Goal: Task Accomplishment & Management: Manage account settings

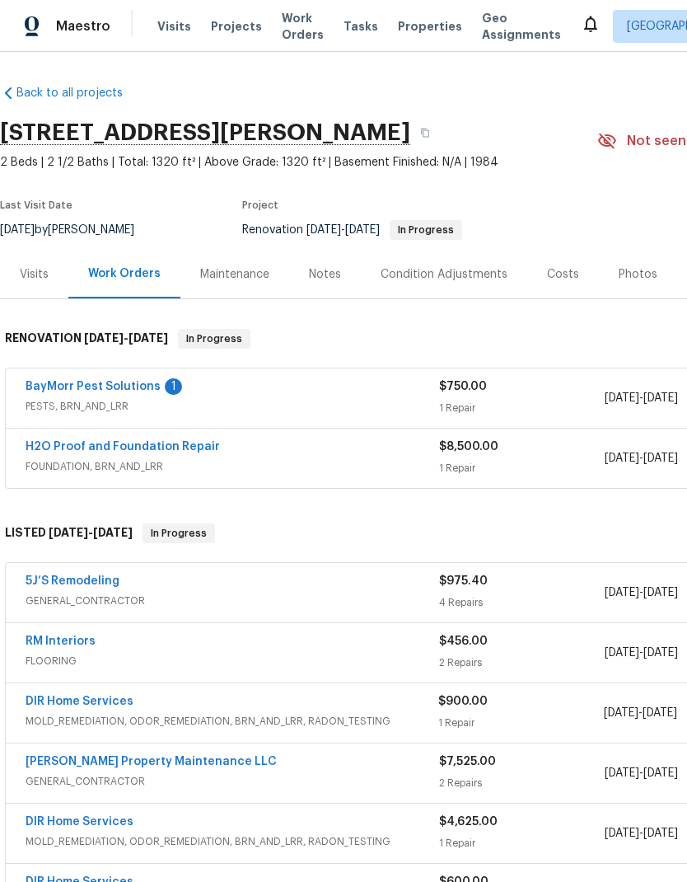
click at [133, 383] on link "BayMorr Pest Solutions" at bounding box center [93, 387] width 135 height 12
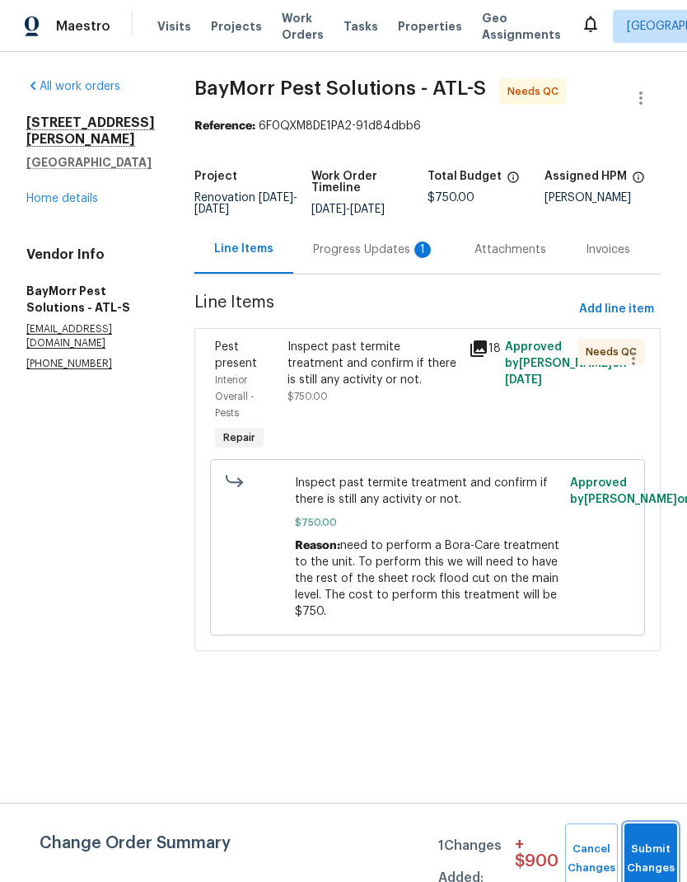
click at [645, 841] on button "Submit Changes" at bounding box center [651, 858] width 53 height 71
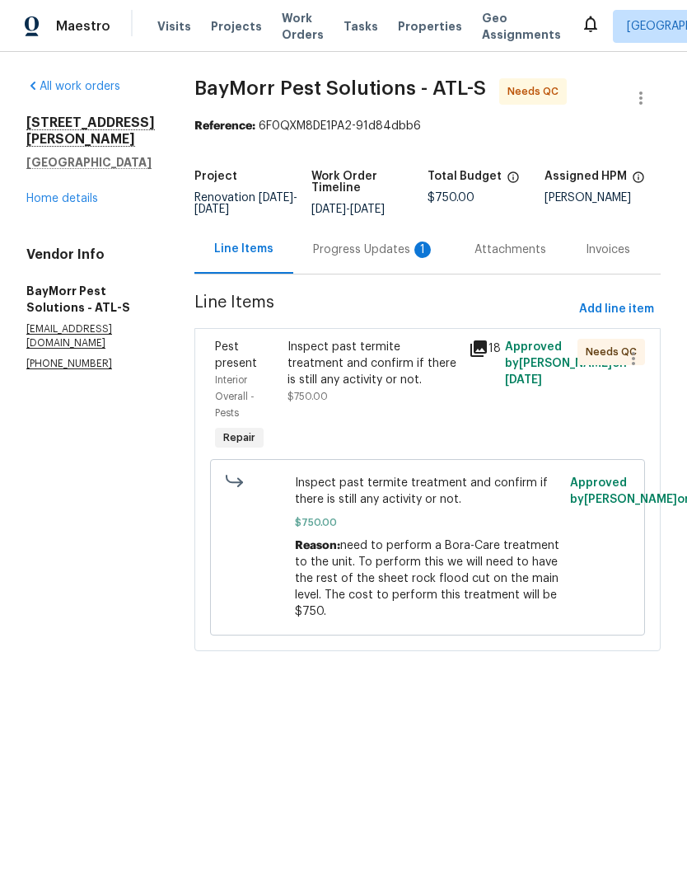
click at [357, 244] on div "Progress Updates 1" at bounding box center [374, 249] width 122 height 16
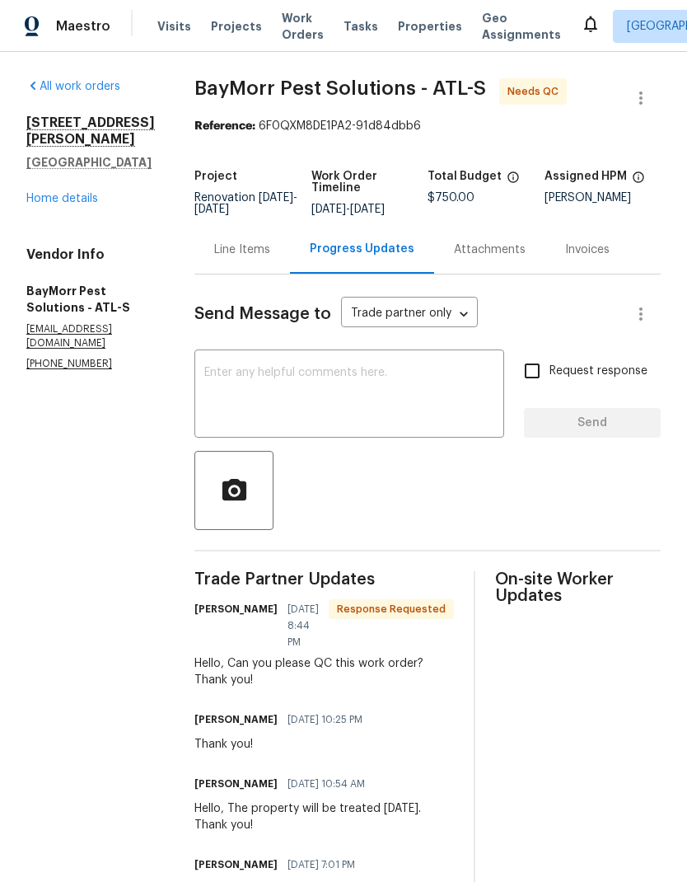
click at [275, 368] on textarea at bounding box center [349, 396] width 290 height 58
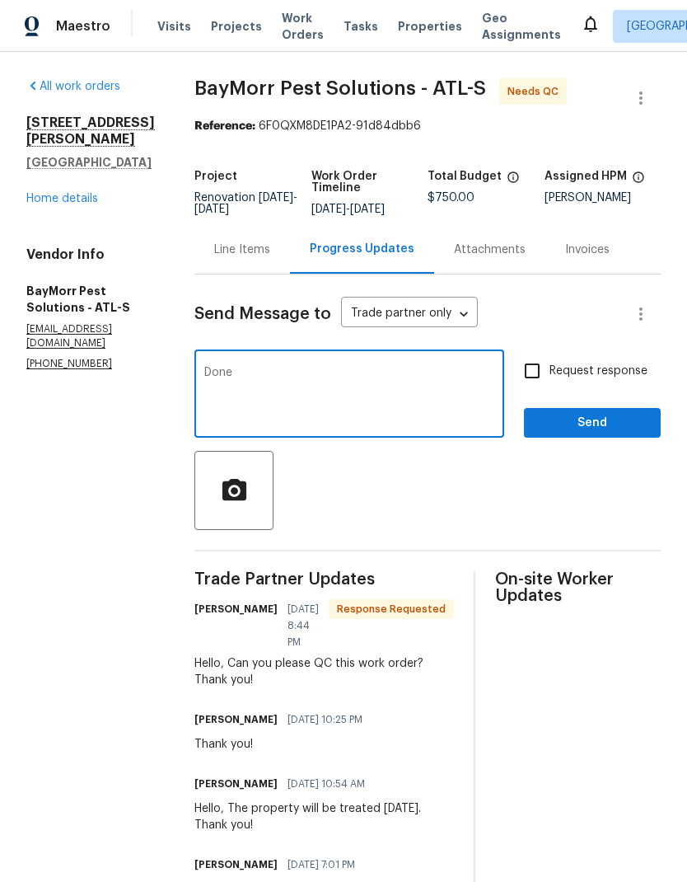
type textarea "Done"
click at [568, 419] on span "Send" at bounding box center [592, 423] width 110 height 21
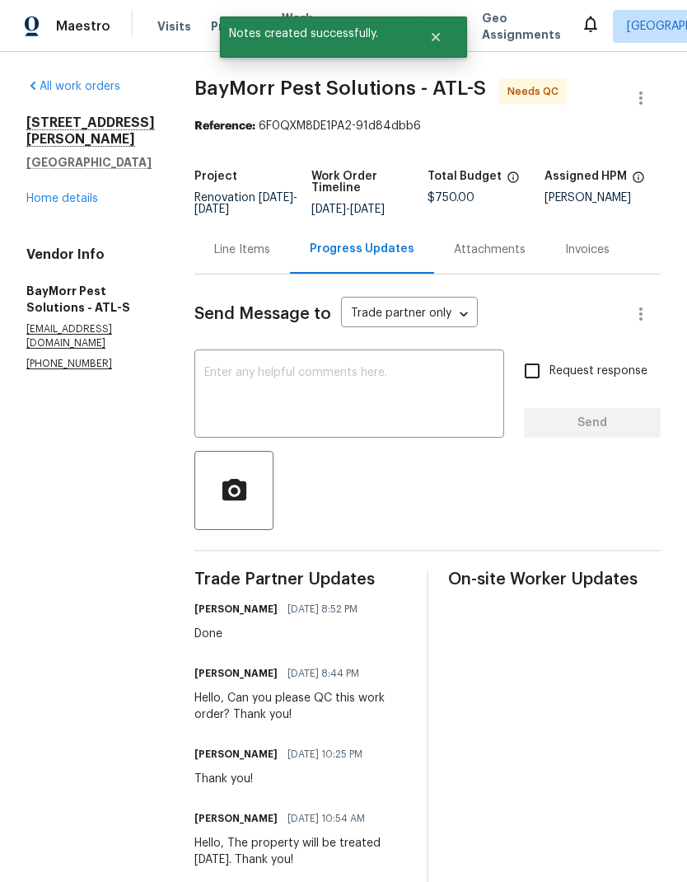
click at [243, 248] on div "Line Items" at bounding box center [242, 249] width 56 height 16
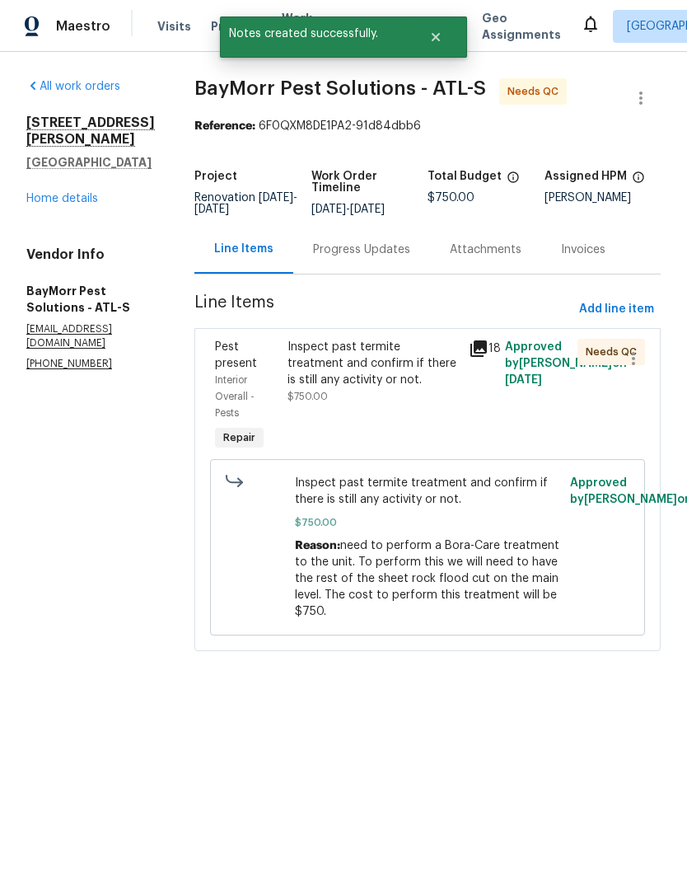
click at [313, 377] on div "Inspect past termite treatment and confirm if there is still any activity or no…" at bounding box center [373, 363] width 171 height 49
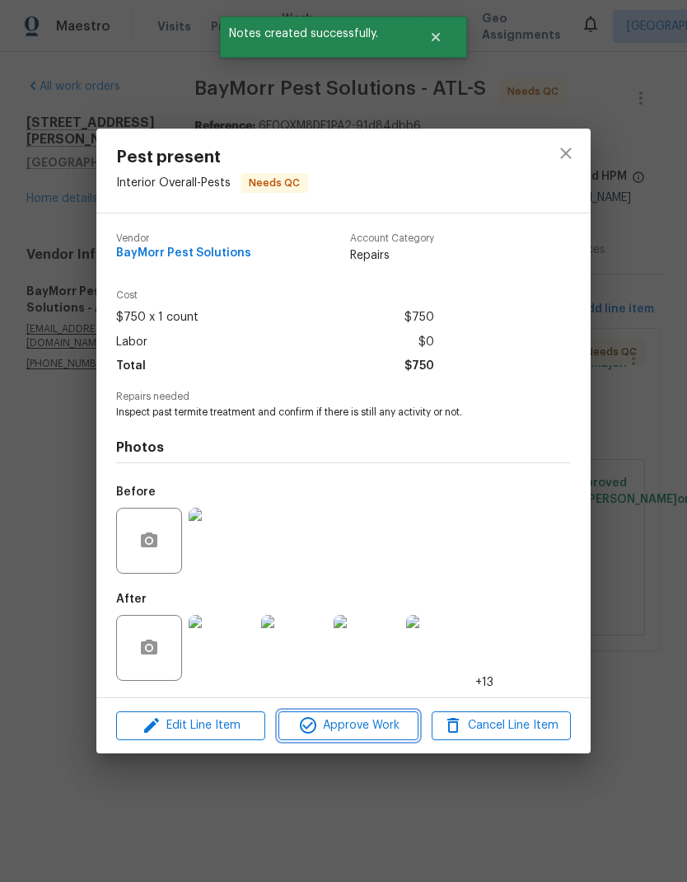
click at [378, 729] on span "Approve Work" at bounding box center [348, 725] width 129 height 21
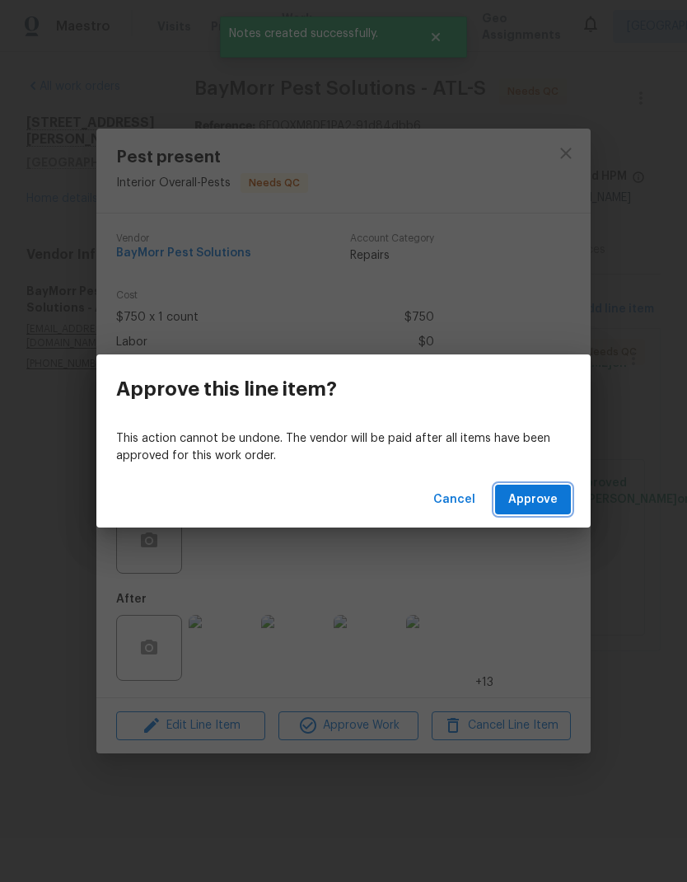
click at [551, 506] on span "Approve" at bounding box center [533, 500] width 49 height 21
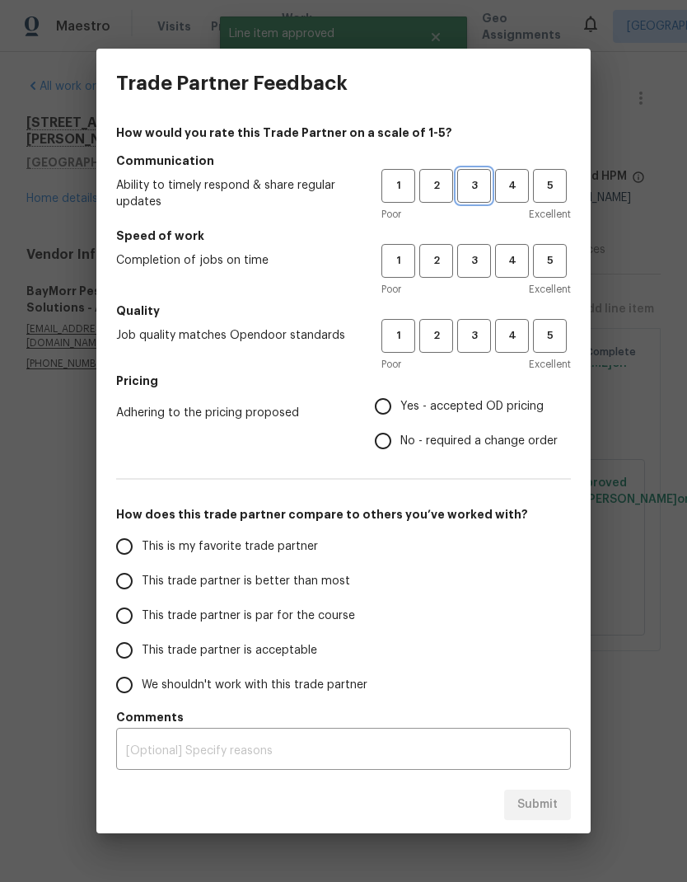
click at [471, 180] on span "3" at bounding box center [474, 185] width 30 height 19
click at [471, 252] on span "3" at bounding box center [474, 260] width 30 height 19
click at [475, 336] on span "3" at bounding box center [474, 335] width 30 height 19
click at [386, 442] on input "No - required a change order" at bounding box center [383, 441] width 35 height 35
radio input "true"
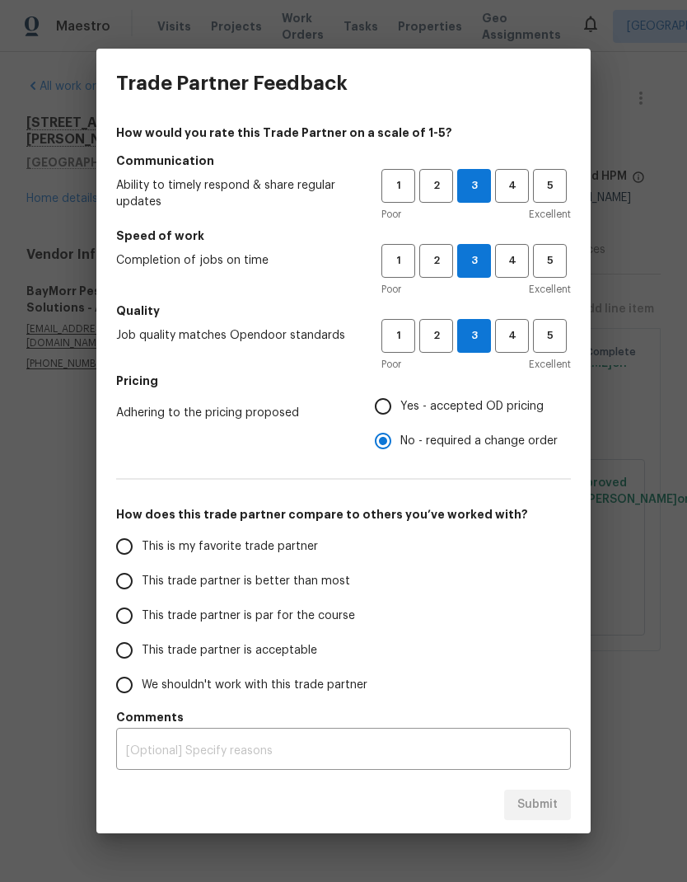
click at [120, 616] on input "This trade partner is par for the course" at bounding box center [124, 615] width 35 height 35
click at [535, 805] on span "Submit" at bounding box center [538, 804] width 40 height 21
radio input "true"
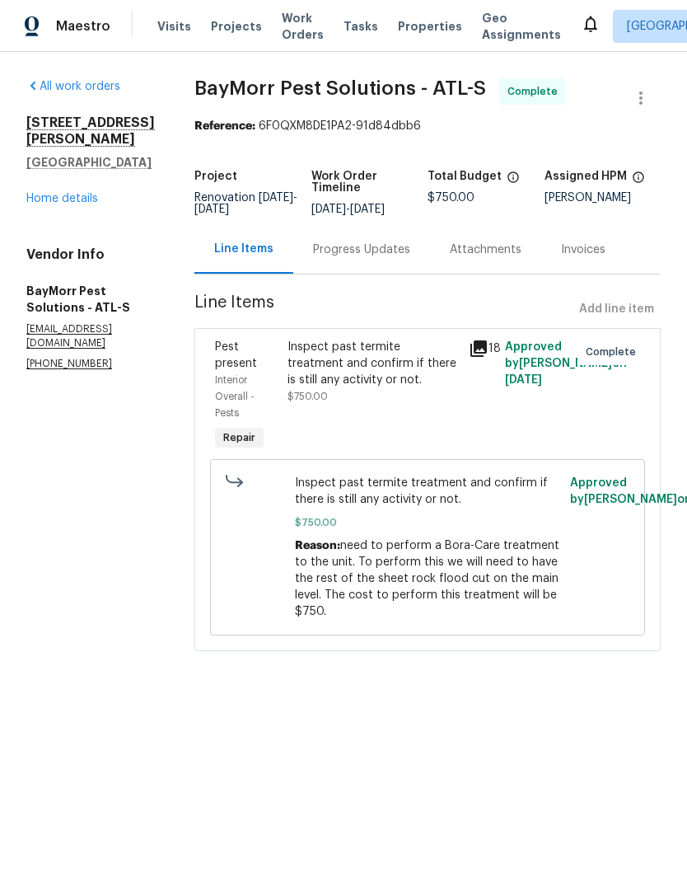
radio input "false"
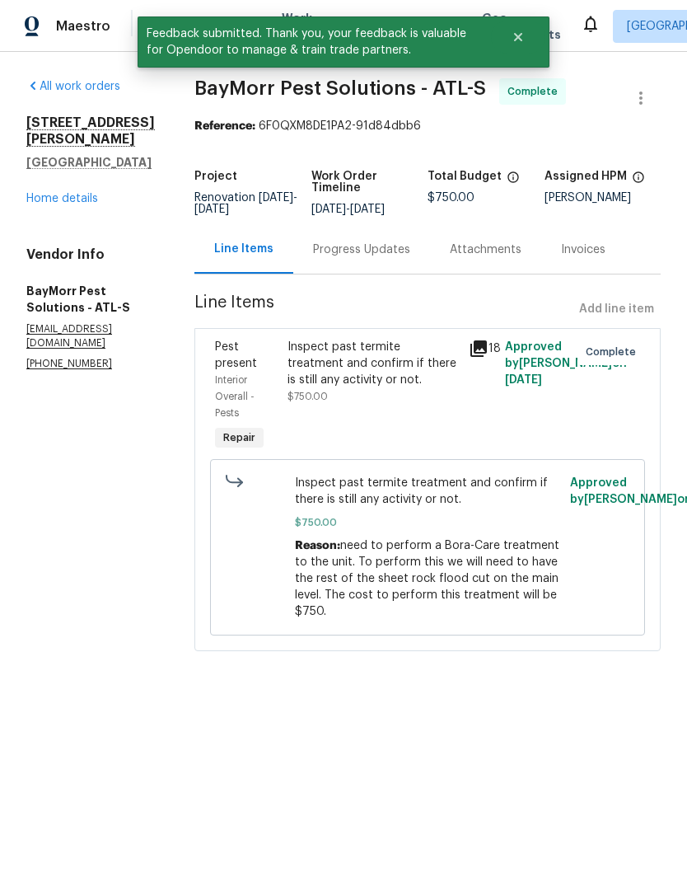
click at [357, 364] on div "Inspect past termite treatment and confirm if there is still any activity or no…" at bounding box center [373, 363] width 171 height 49
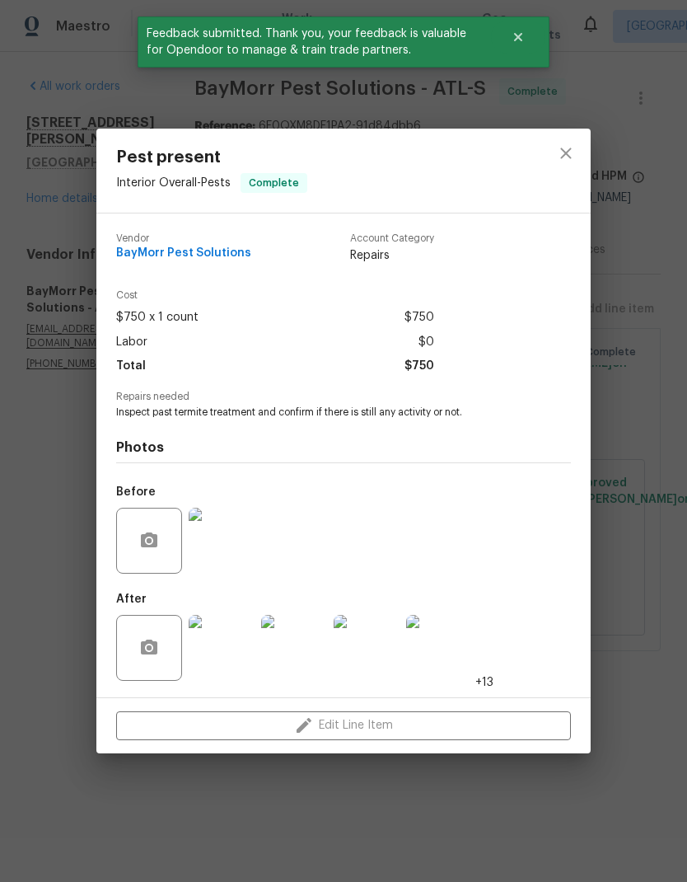
click at [237, 654] on img at bounding box center [222, 648] width 66 height 66
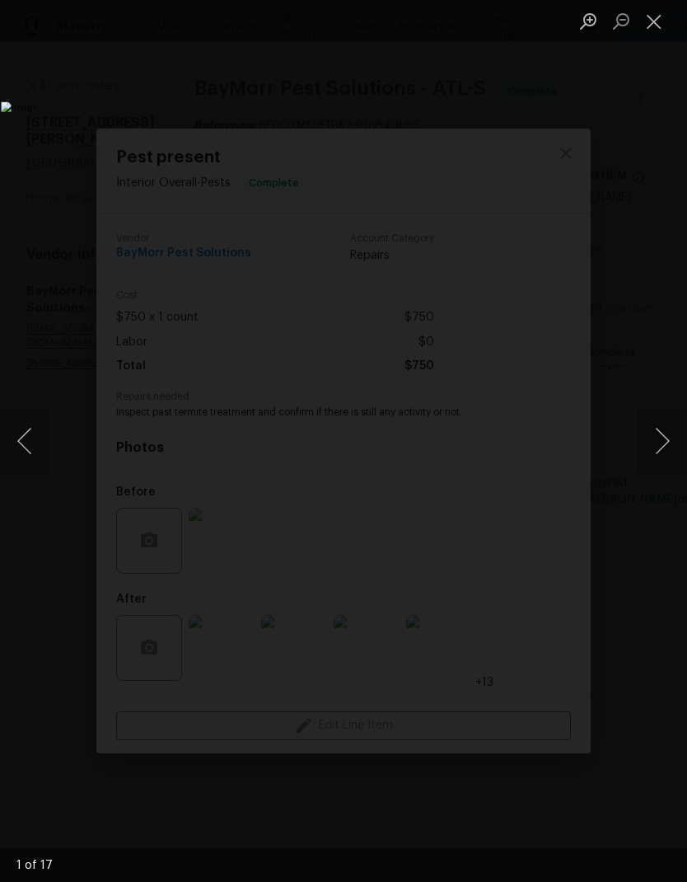
click at [666, 439] on button "Next image" at bounding box center [662, 441] width 49 height 66
click at [663, 443] on button "Next image" at bounding box center [662, 441] width 49 height 66
click at [668, 440] on button "Next image" at bounding box center [662, 441] width 49 height 66
click at [671, 438] on button "Next image" at bounding box center [662, 441] width 49 height 66
click at [668, 438] on button "Next image" at bounding box center [662, 441] width 49 height 66
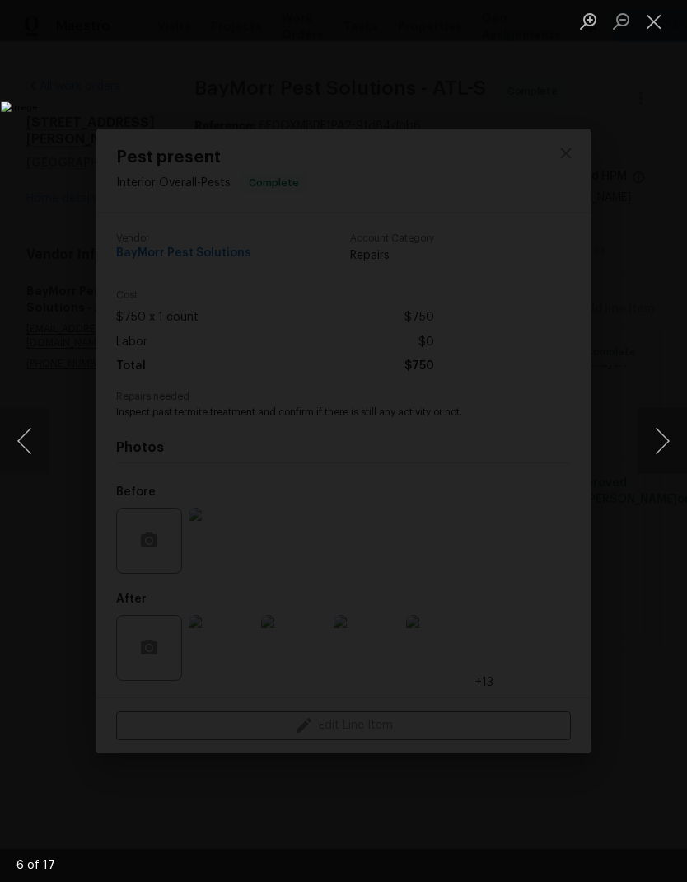
click at [665, 435] on button "Next image" at bounding box center [662, 441] width 49 height 66
click at [665, 438] on button "Next image" at bounding box center [662, 441] width 49 height 66
click at [668, 434] on button "Next image" at bounding box center [662, 441] width 49 height 66
click at [669, 434] on button "Next image" at bounding box center [662, 441] width 49 height 66
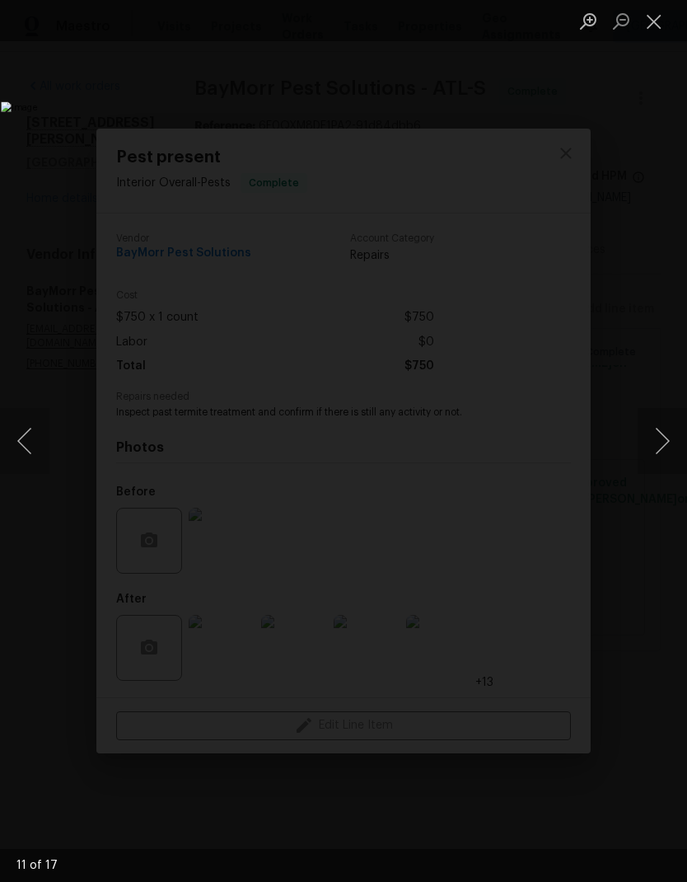
click at [667, 434] on button "Next image" at bounding box center [662, 441] width 49 height 66
click at [667, 435] on button "Next image" at bounding box center [662, 441] width 49 height 66
click at [667, 436] on button "Next image" at bounding box center [662, 441] width 49 height 66
click at [659, 436] on button "Next image" at bounding box center [662, 441] width 49 height 66
click at [663, 435] on button "Next image" at bounding box center [662, 441] width 49 height 66
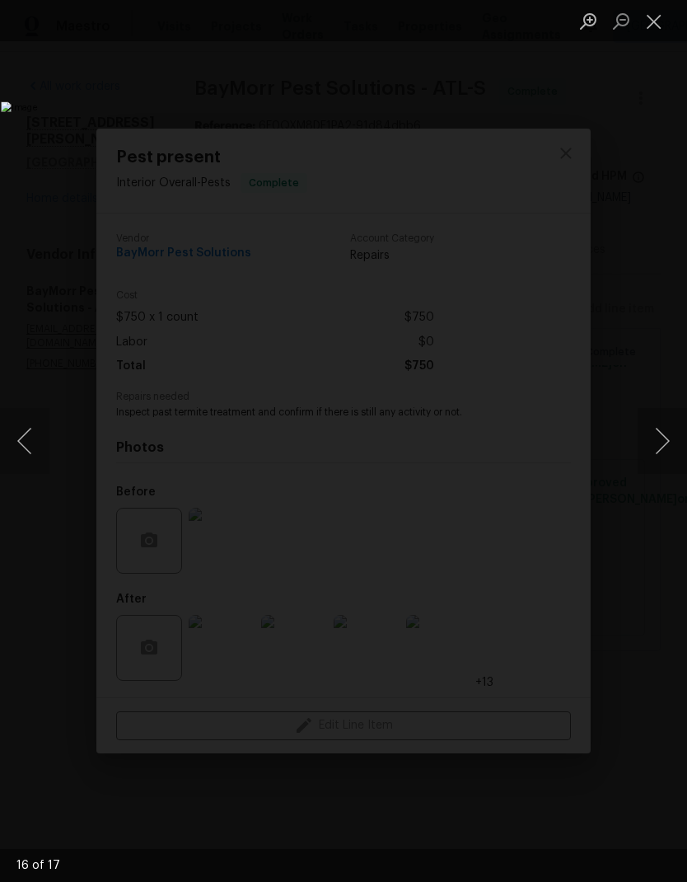
click at [665, 434] on button "Next image" at bounding box center [662, 441] width 49 height 66
click at [664, 436] on button "Next image" at bounding box center [662, 441] width 49 height 66
click at [660, 435] on button "Next image" at bounding box center [662, 441] width 49 height 66
click at [661, 436] on button "Next image" at bounding box center [662, 441] width 49 height 66
click at [657, 23] on button "Close lightbox" at bounding box center [654, 21] width 33 height 29
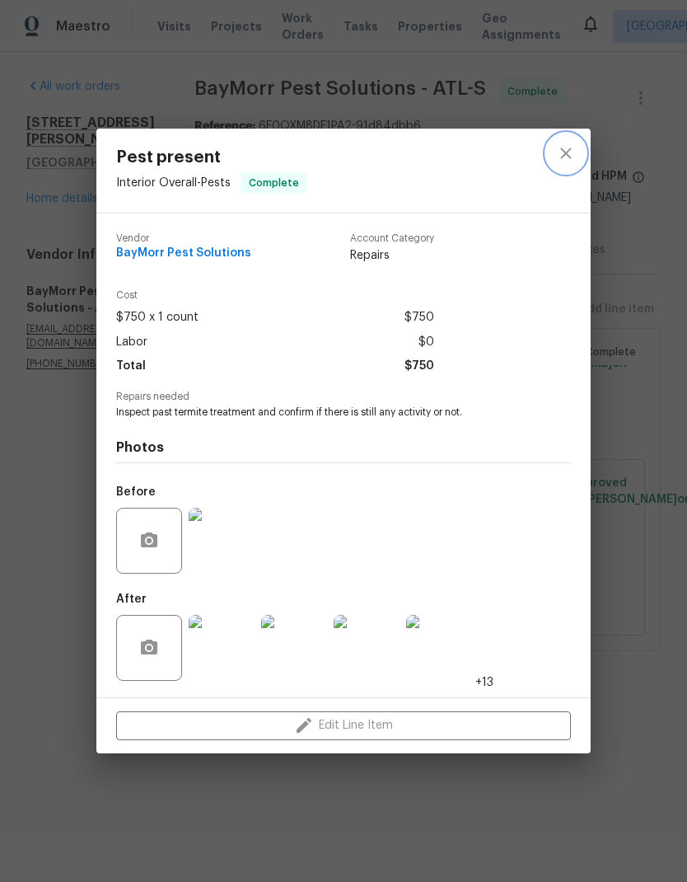
click at [567, 158] on icon "close" at bounding box center [566, 153] width 20 height 20
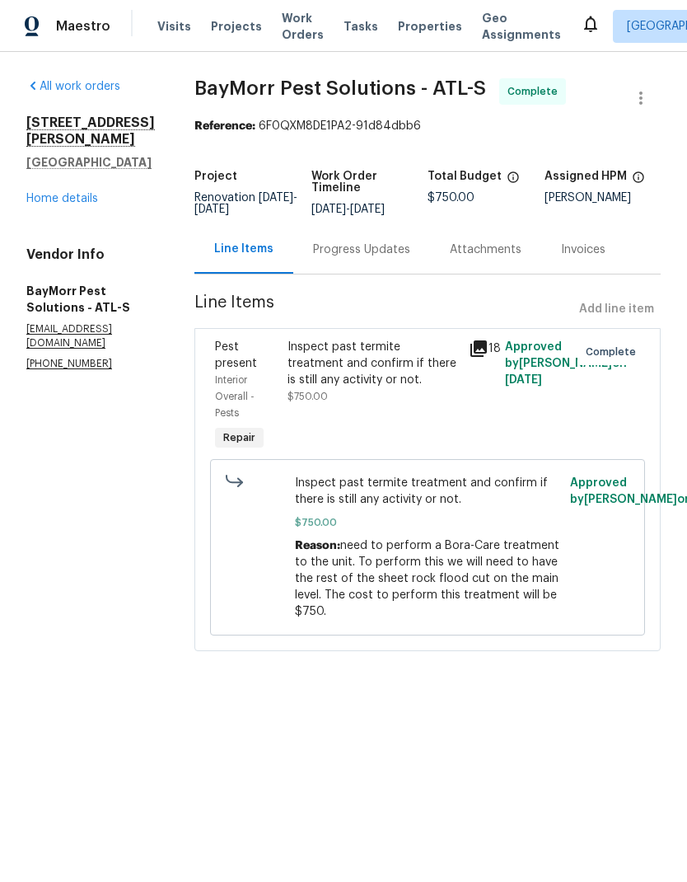
click at [91, 203] on link "Home details" at bounding box center [62, 199] width 72 height 12
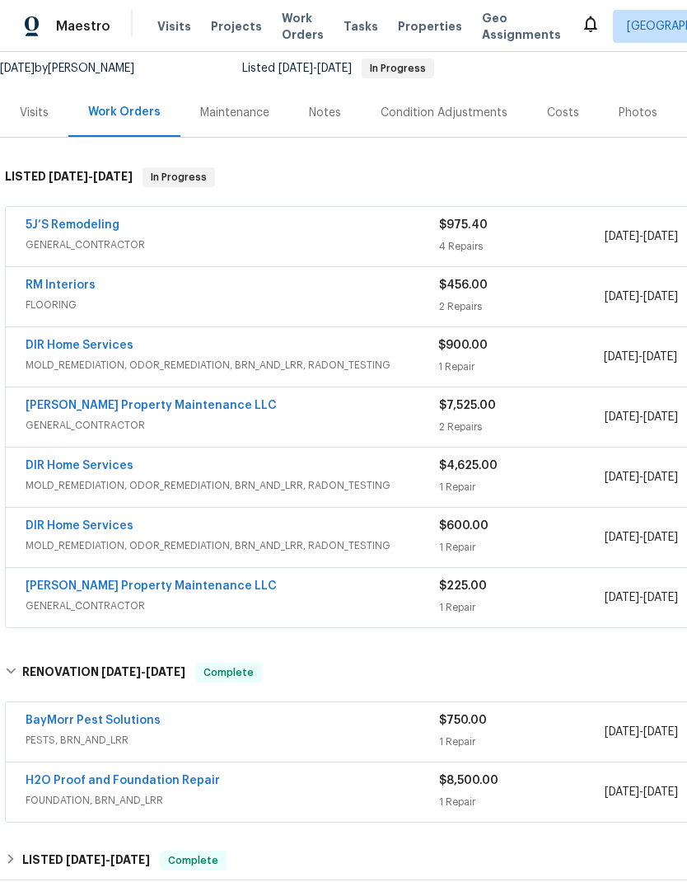
scroll to position [160, 0]
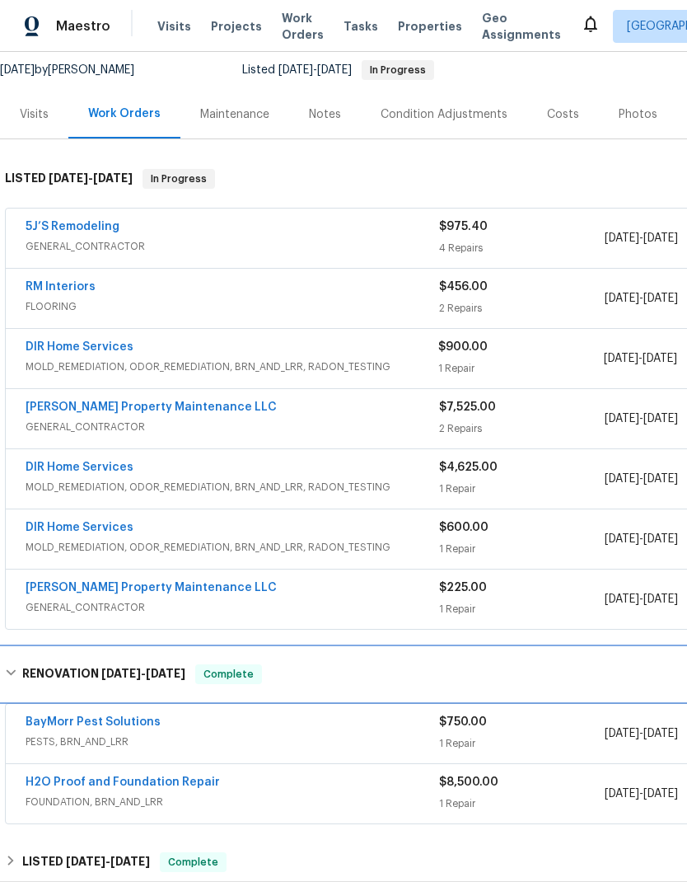
click at [18, 668] on div "RENOVATION 7/16/25 - 8/11/25 Complete" at bounding box center [465, 674] width 921 height 20
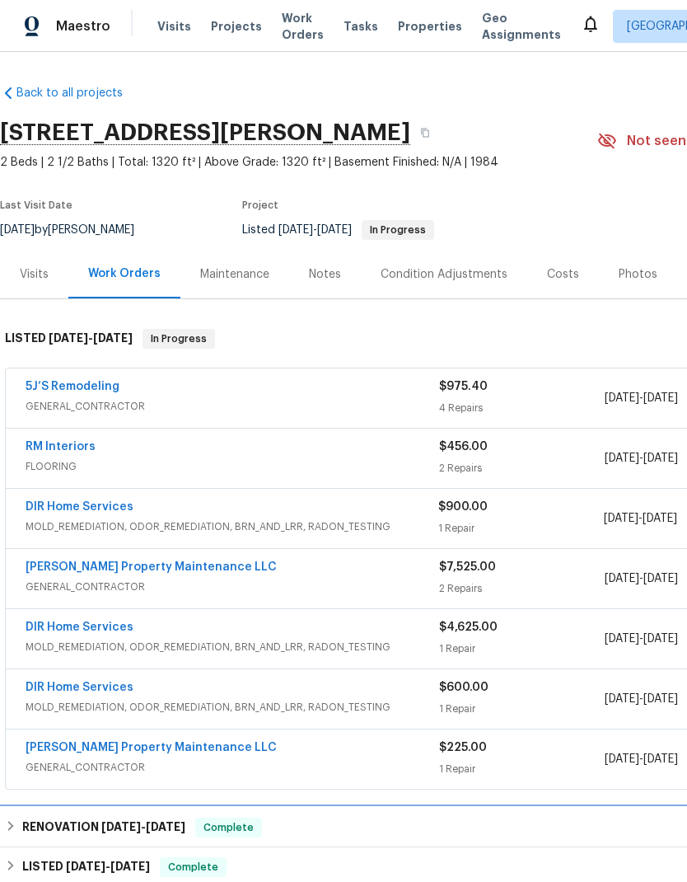
scroll to position [0, 0]
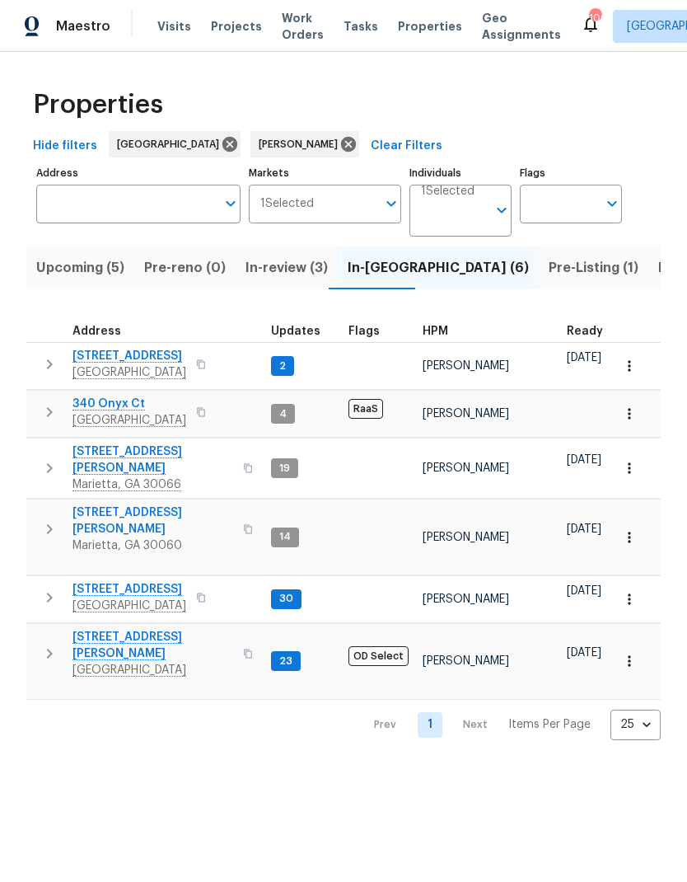
click at [162, 451] on span "[STREET_ADDRESS][PERSON_NAME]" at bounding box center [153, 459] width 161 height 33
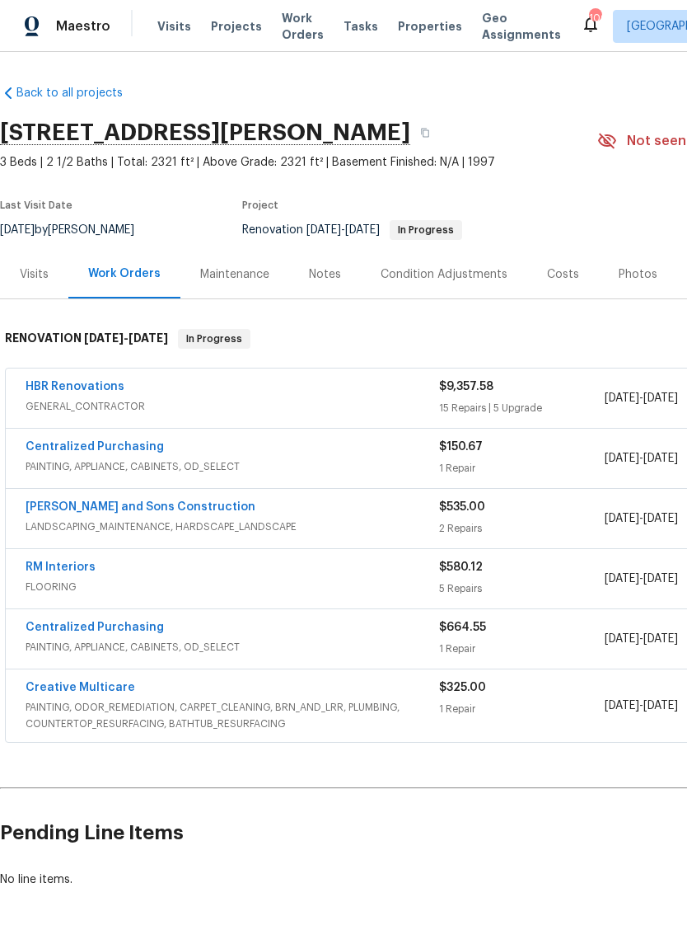
click at [101, 385] on link "HBR Renovations" at bounding box center [75, 387] width 99 height 12
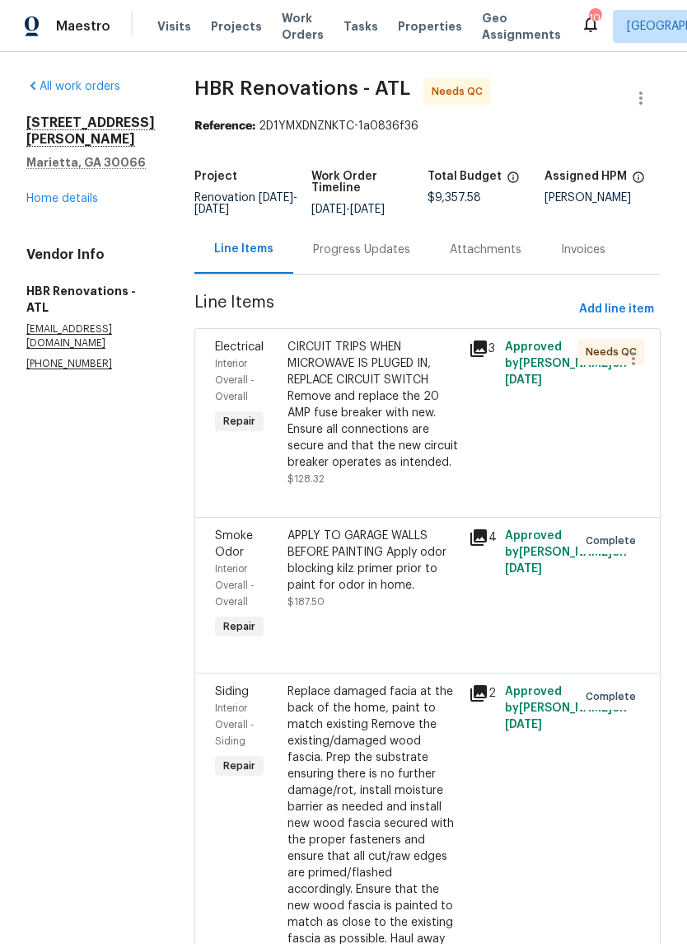
click at [390, 426] on div "CIRCUIT TRIPS WHEN MICROWAVE IS PLUGED IN, REPLACE CIRCUIT SWITCH Remove and re…" at bounding box center [373, 405] width 171 height 132
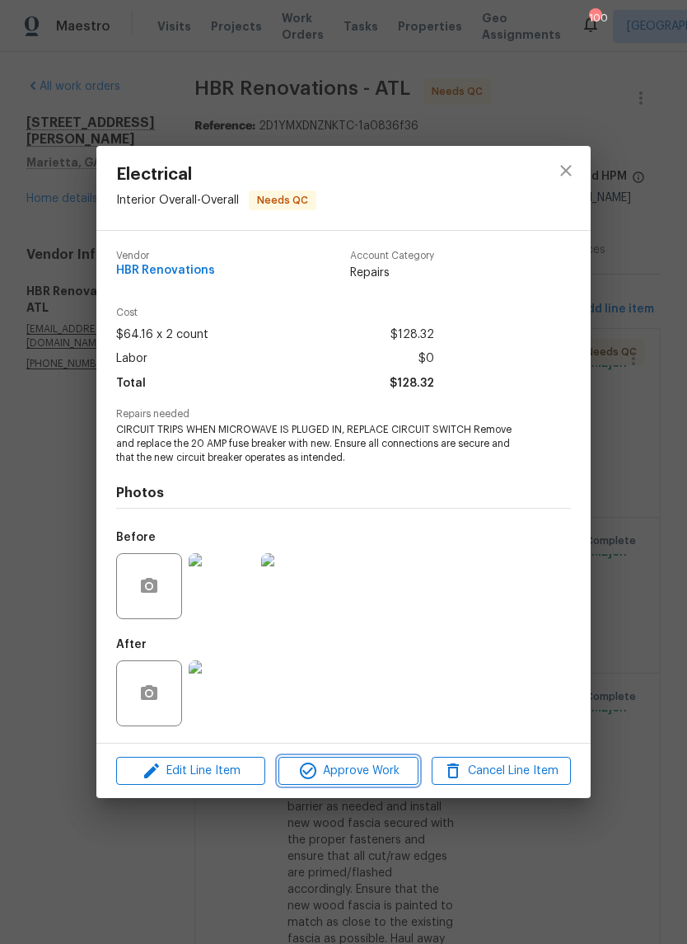
click at [379, 777] on span "Approve Work" at bounding box center [348, 771] width 129 height 21
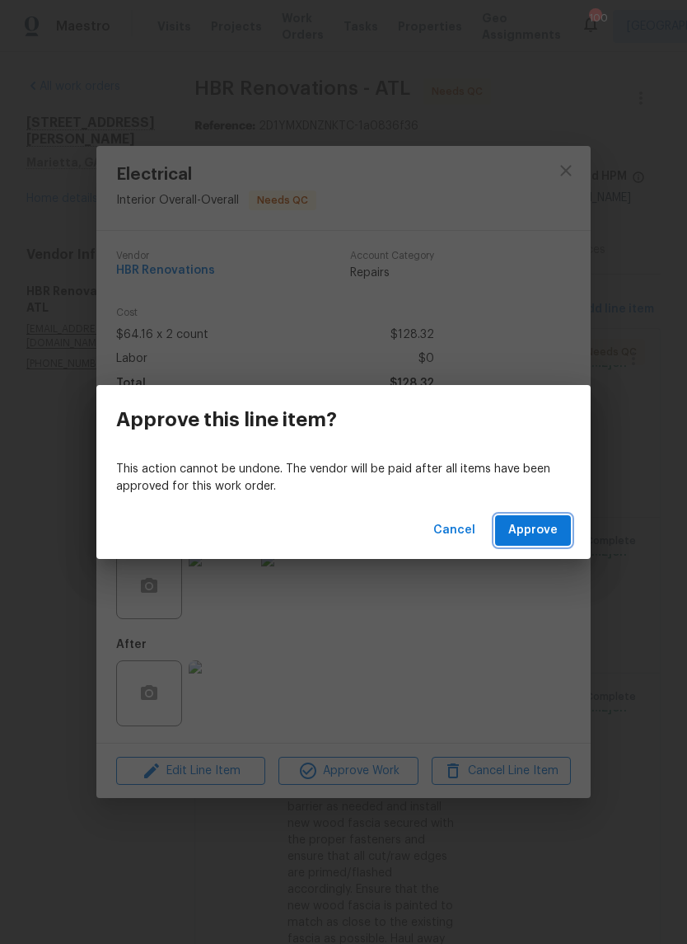
click at [537, 539] on span "Approve" at bounding box center [533, 530] width 49 height 21
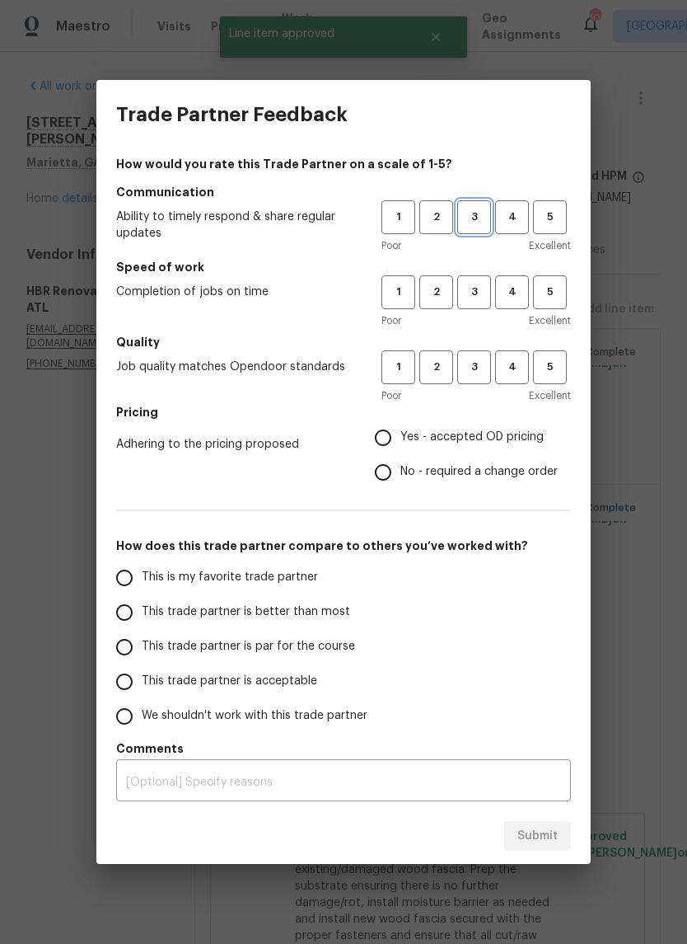
click at [476, 213] on span "3" at bounding box center [474, 217] width 30 height 19
click at [473, 281] on button "3" at bounding box center [474, 292] width 34 height 34
click at [470, 355] on button "3" at bounding box center [474, 367] width 34 height 34
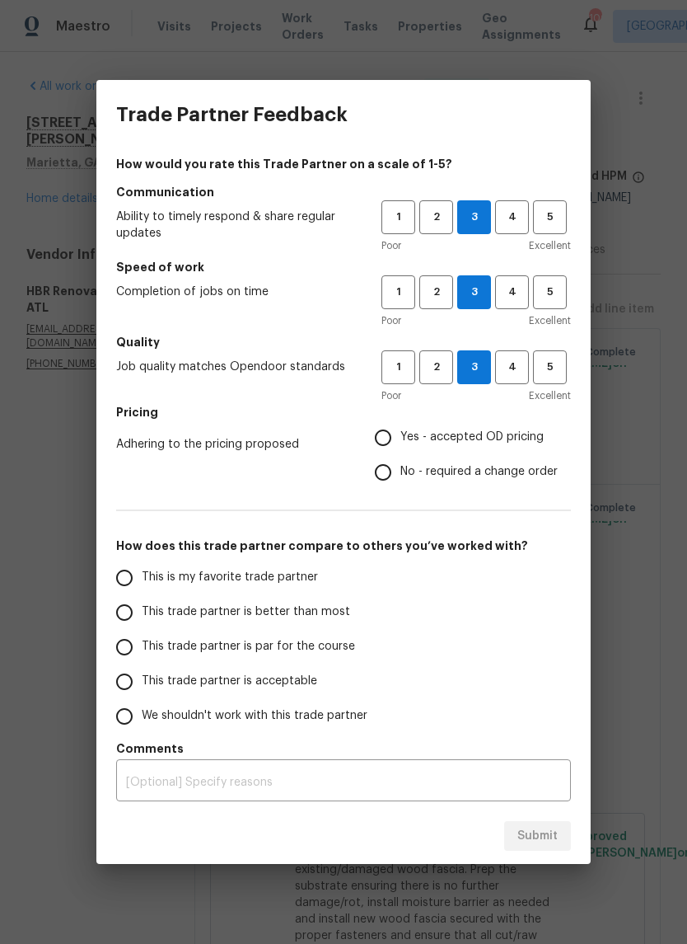
click at [385, 475] on input "No - required a change order" at bounding box center [383, 472] width 35 height 35
radio input "true"
click at [129, 644] on input "This trade partner is par for the course" at bounding box center [124, 647] width 35 height 35
click at [546, 832] on span "Submit" at bounding box center [538, 836] width 40 height 21
radio input "true"
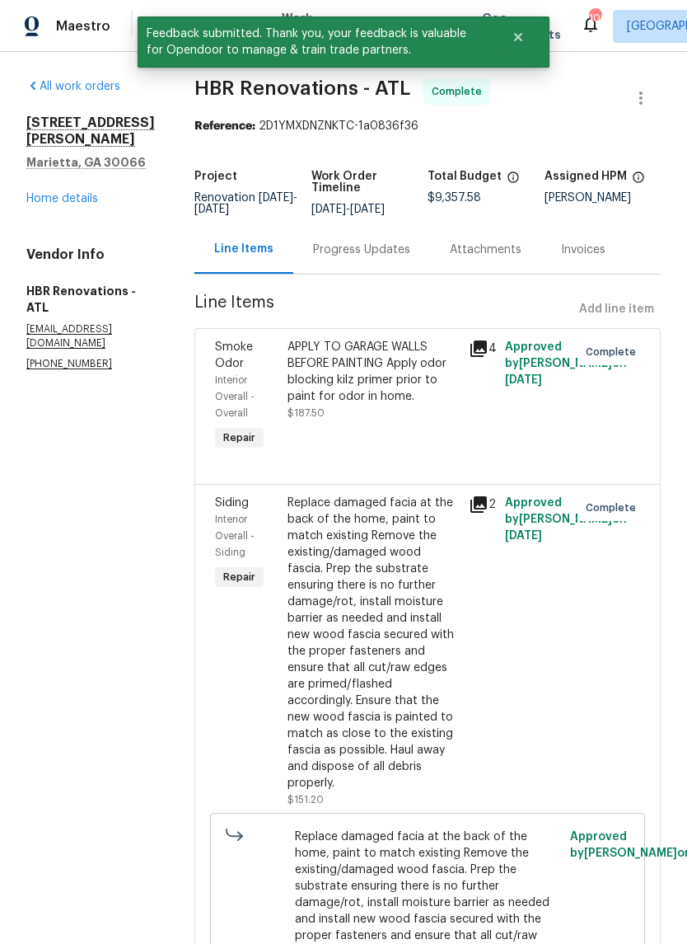
click at [91, 199] on link "Home details" at bounding box center [62, 199] width 72 height 12
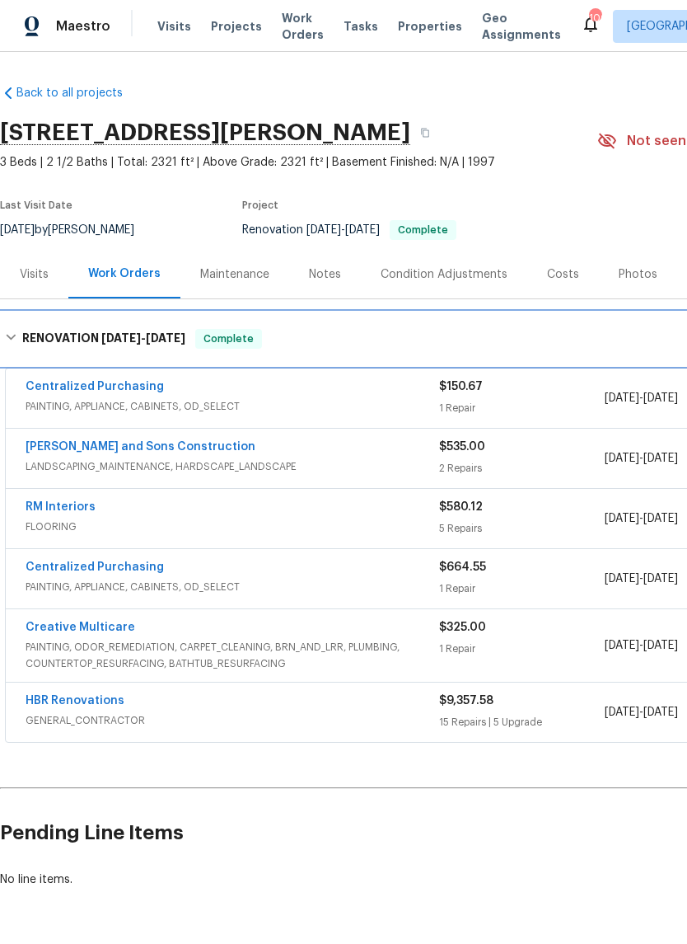
click at [17, 338] on div "RENOVATION 9/23/25 - 10/2/25 Complete" at bounding box center [465, 339] width 921 height 20
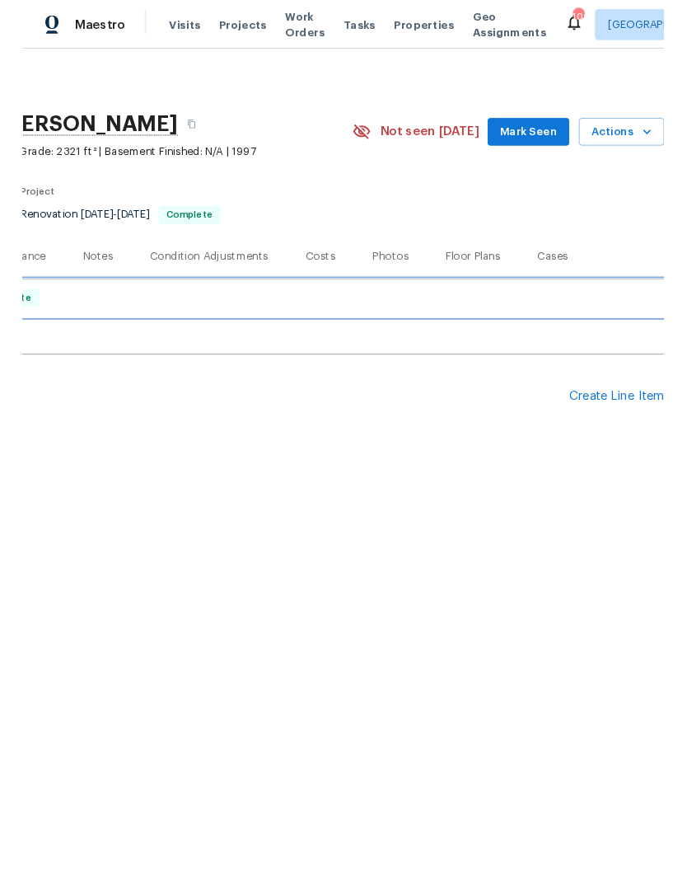
scroll to position [0, 244]
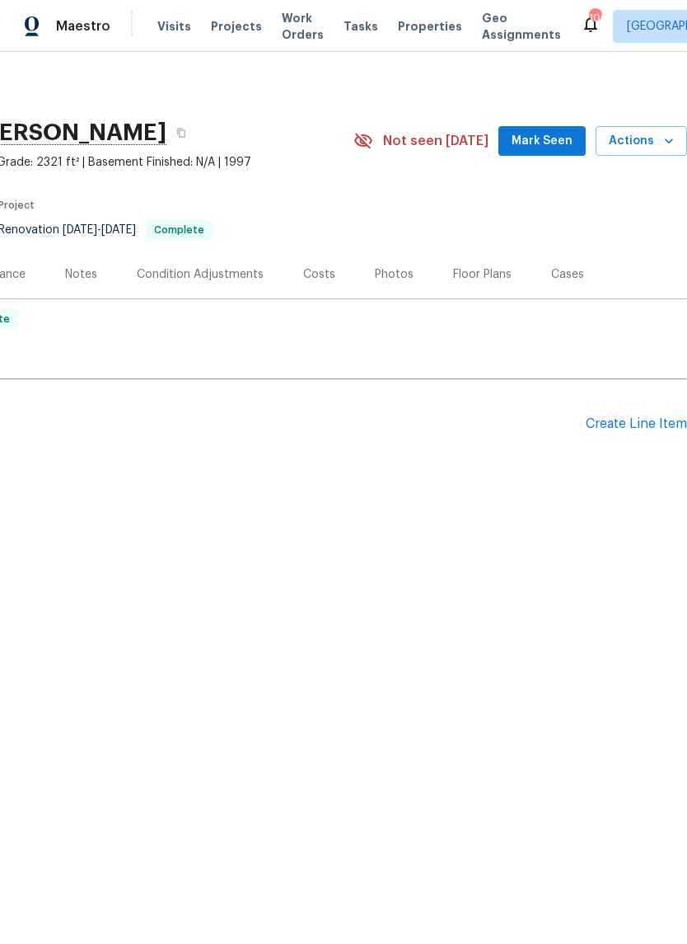
click at [634, 423] on div "Create Line Item" at bounding box center [636, 424] width 101 height 16
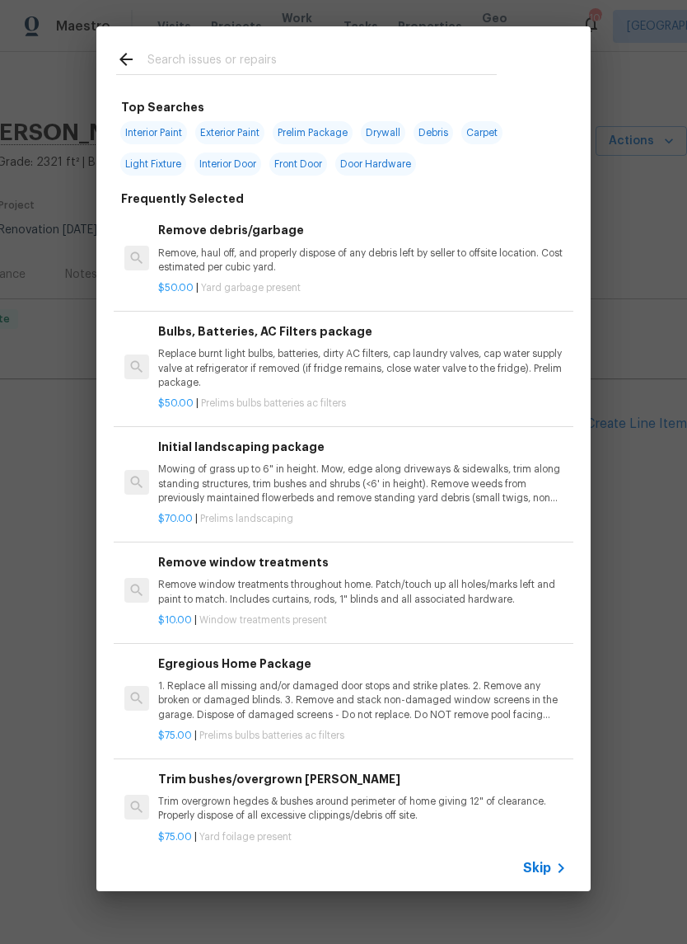
click at [246, 57] on input "text" at bounding box center [322, 61] width 349 height 25
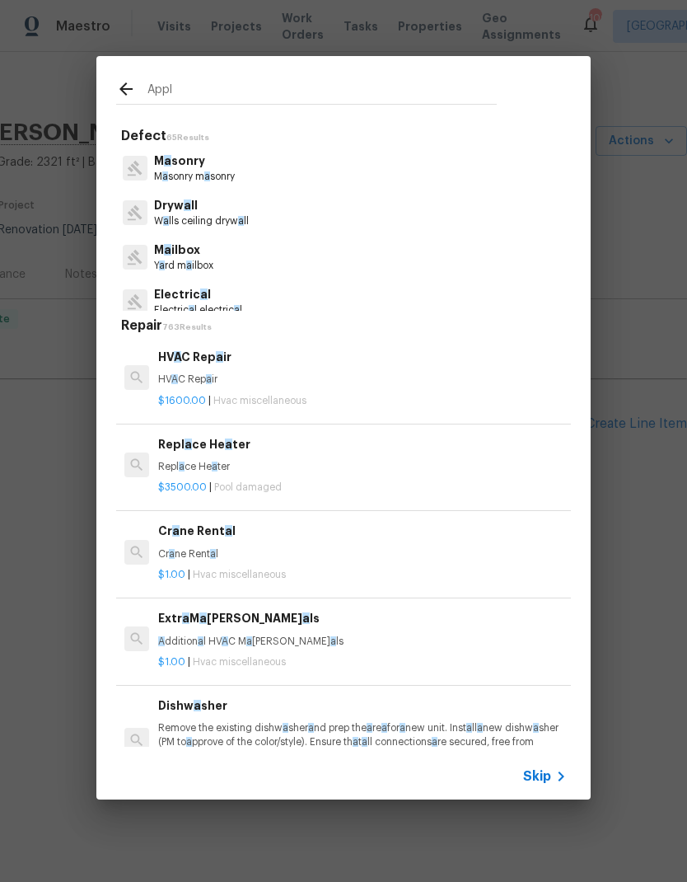
type input "Appli"
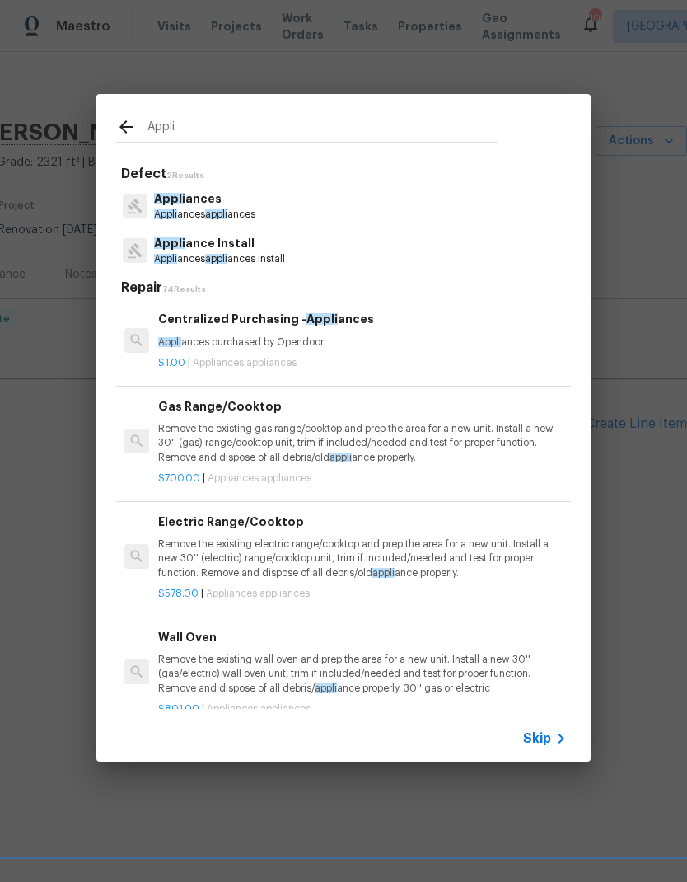
click at [211, 247] on p "Appli ance Install" at bounding box center [219, 243] width 131 height 17
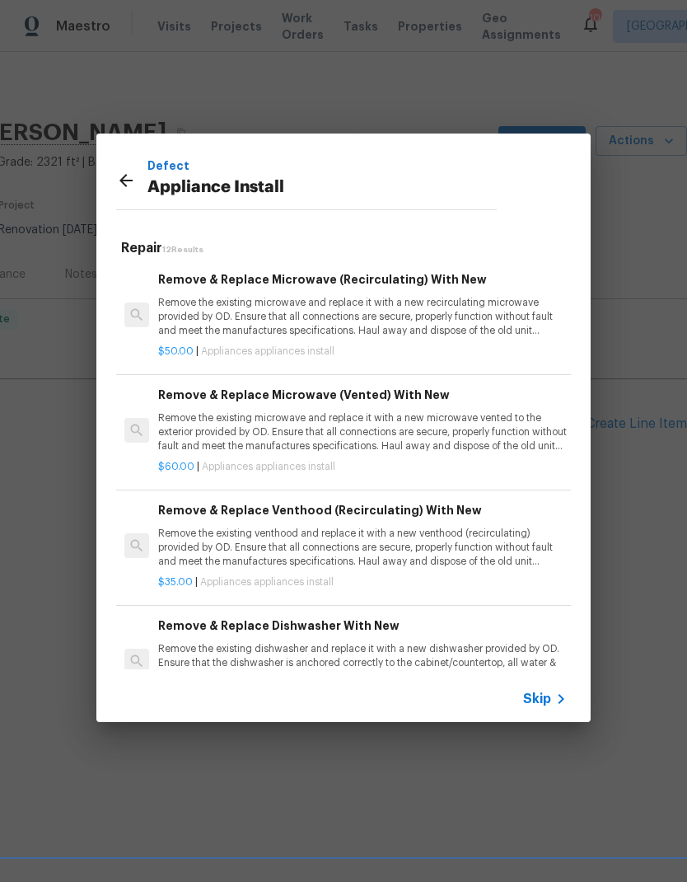
click at [412, 304] on p "Remove the existing microwave and replace it with a new recirculating microwave…" at bounding box center [362, 317] width 409 height 42
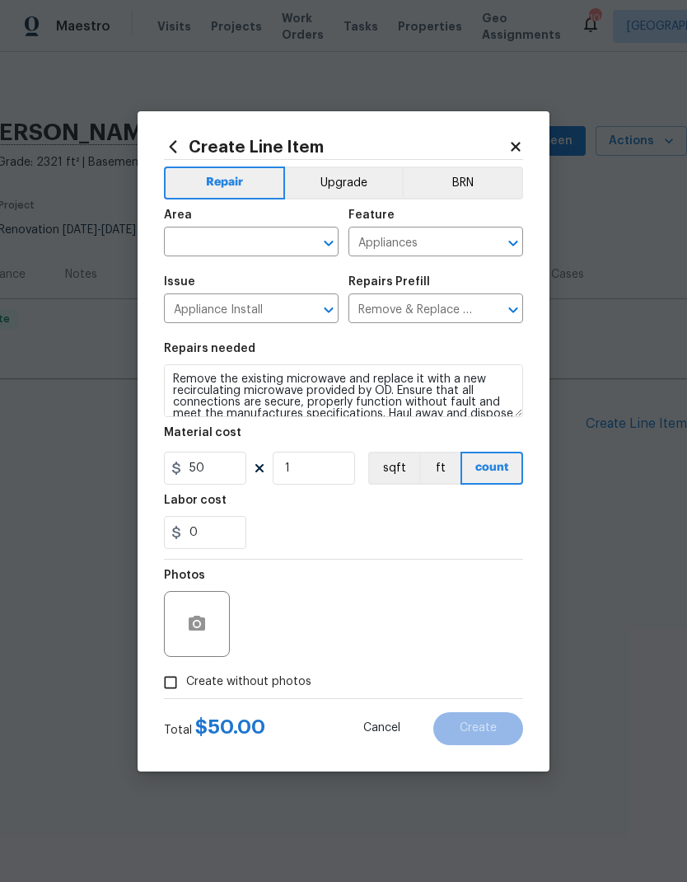
click at [272, 239] on input "text" at bounding box center [228, 244] width 129 height 26
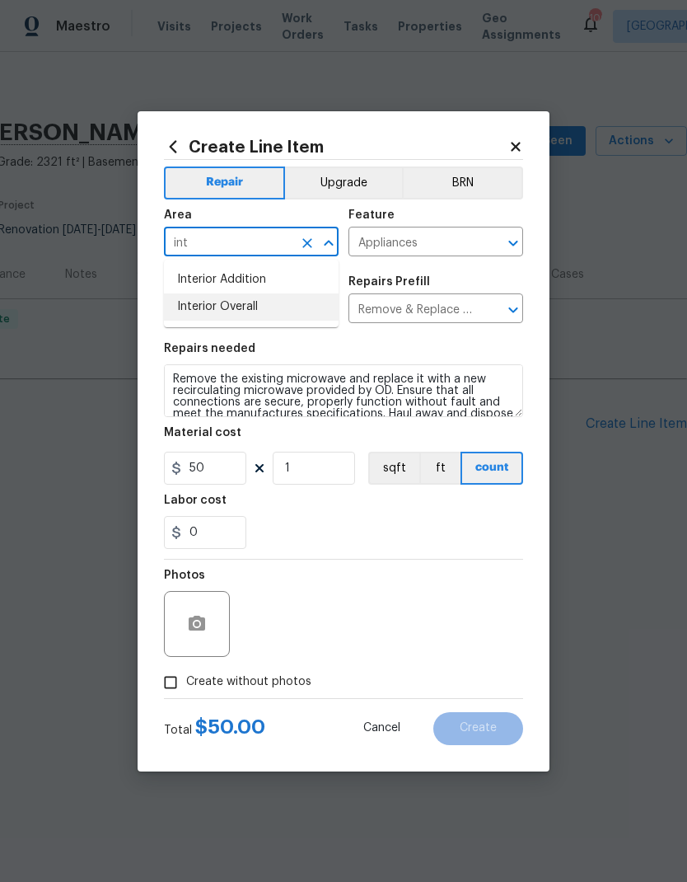
click at [260, 312] on li "Interior Overall" at bounding box center [251, 306] width 175 height 27
type input "Interior Overall"
click at [193, 625] on icon "button" at bounding box center [197, 623] width 16 height 15
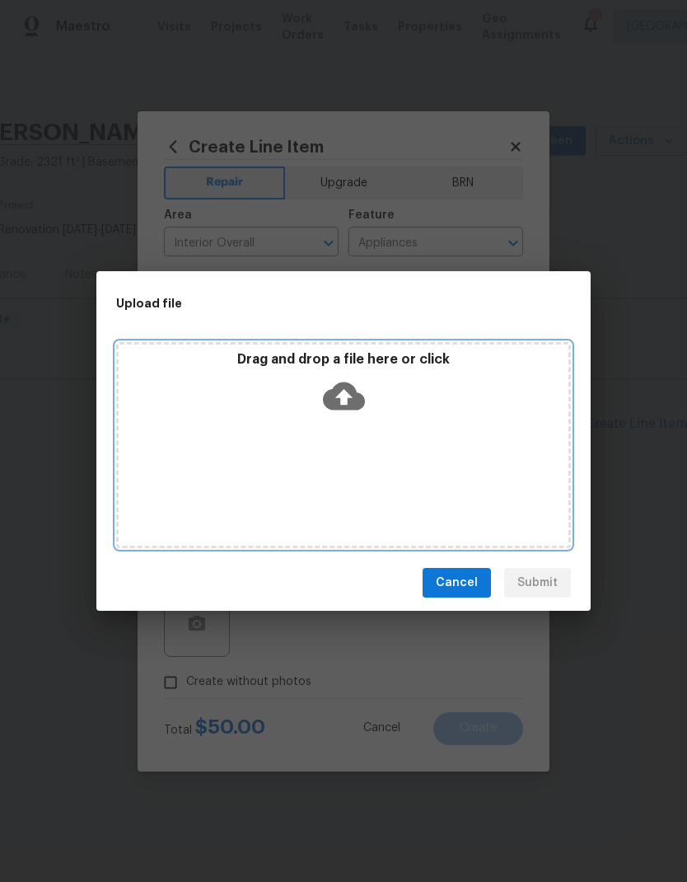
click at [343, 387] on icon at bounding box center [344, 396] width 42 height 28
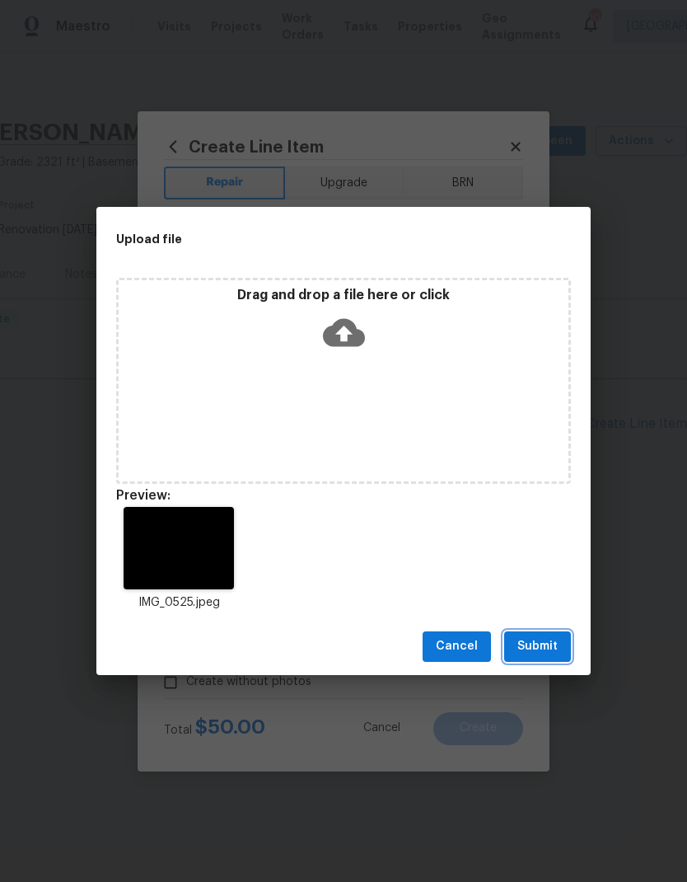
click at [545, 650] on span "Submit" at bounding box center [538, 646] width 40 height 21
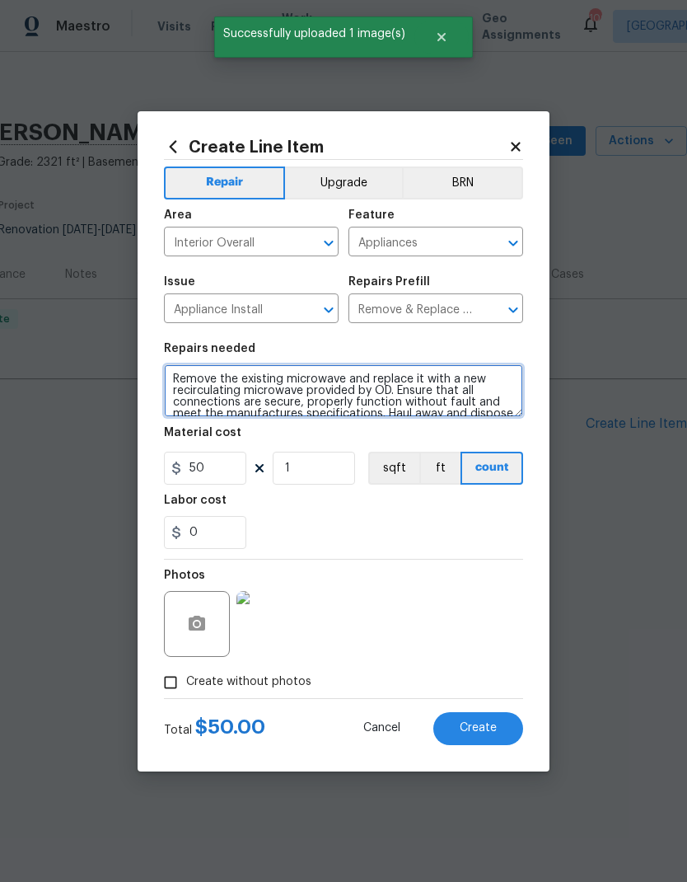
click at [170, 376] on textarea "Remove the existing microwave and replace it with a new recirculating microwave…" at bounding box center [343, 390] width 359 height 53
click at [213, 374] on textarea "Remove the existing microwave and replace it with a new recirculating microwave…" at bounding box center [343, 390] width 359 height 53
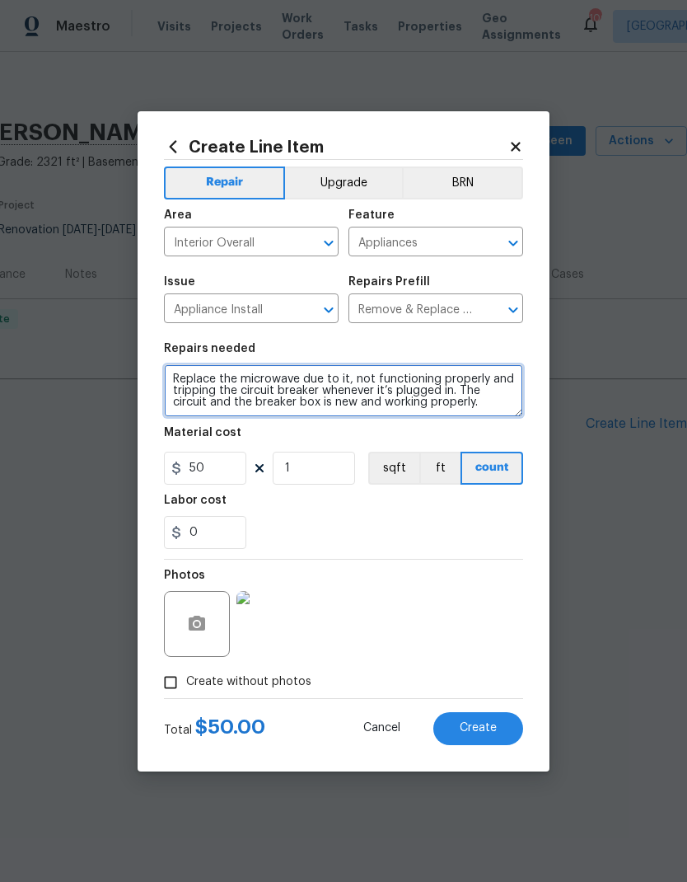
type textarea "Replace the microwave due to it, not functioning properly and tripping the circ…"
click at [501, 729] on button "Create" at bounding box center [479, 728] width 90 height 33
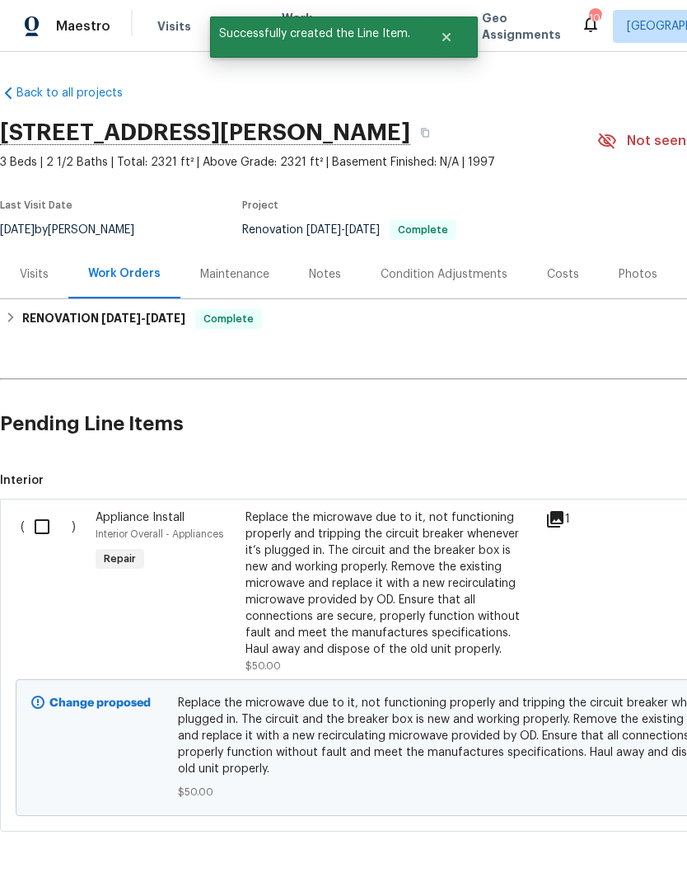
scroll to position [0, 0]
click at [53, 523] on input "checkbox" at bounding box center [48, 526] width 47 height 35
checkbox input "true"
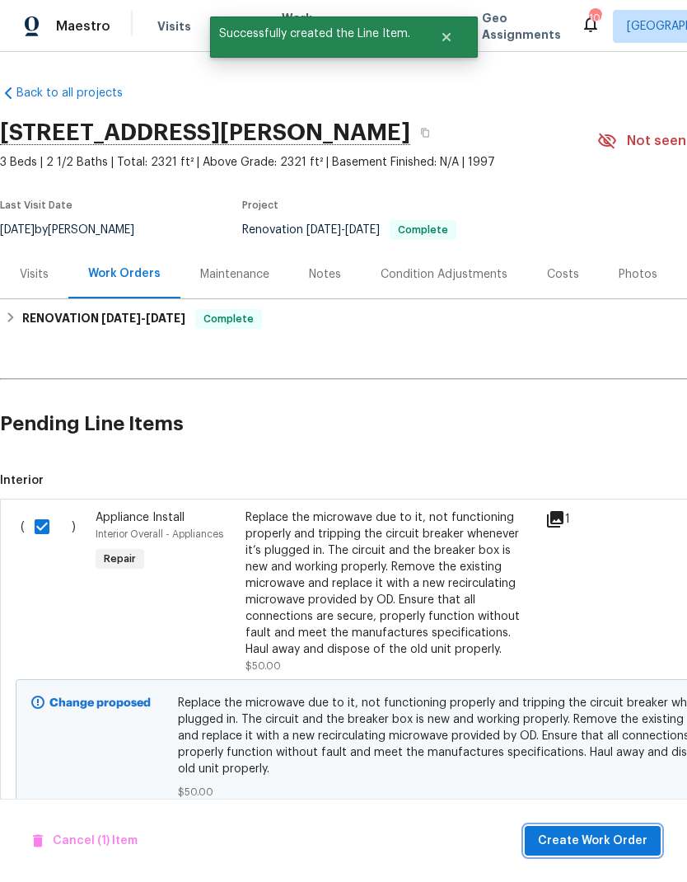
click at [630, 838] on span "Create Work Order" at bounding box center [593, 841] width 110 height 21
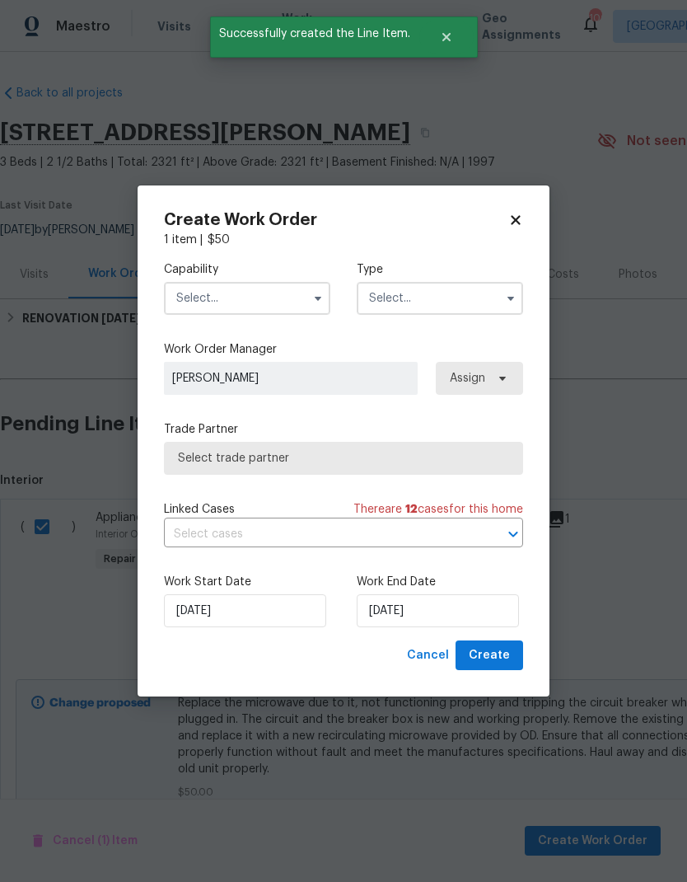
click at [302, 293] on input "text" at bounding box center [247, 298] width 166 height 33
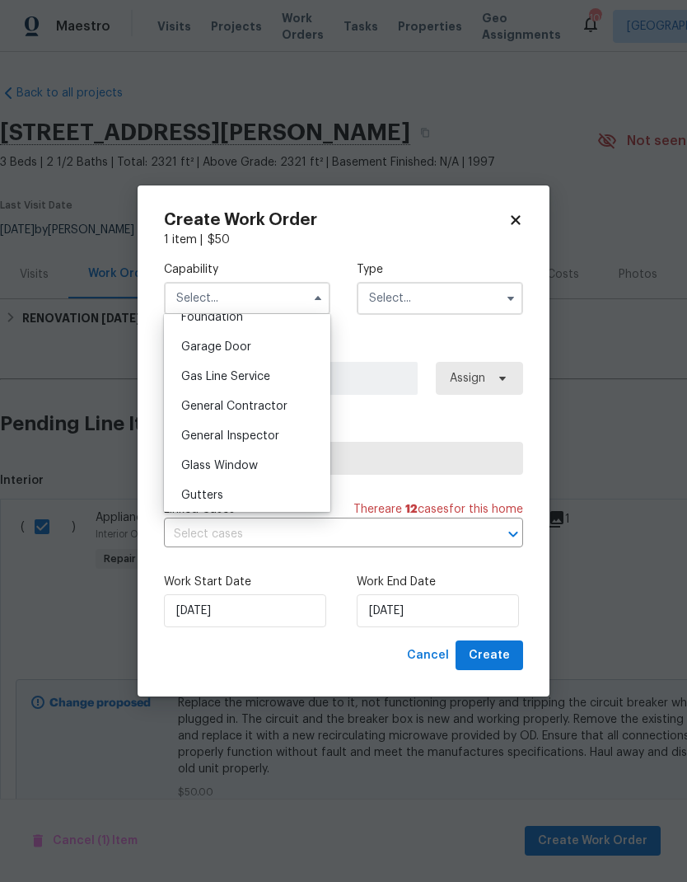
scroll to position [745, 0]
click at [284, 377] on span "General Contractor" at bounding box center [234, 376] width 106 height 12
type input "General Contractor"
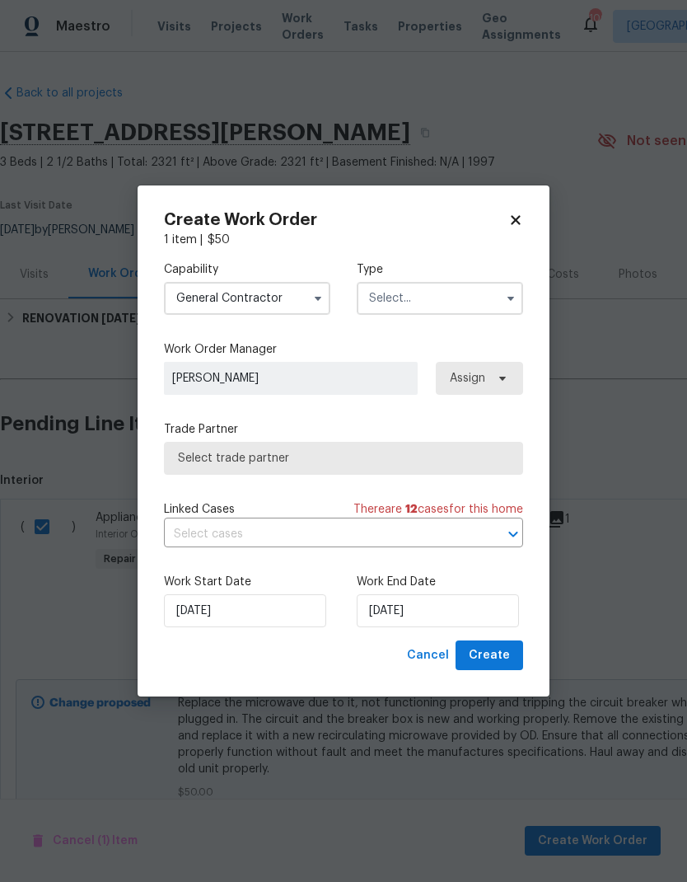
click at [442, 300] on input "text" at bounding box center [440, 298] width 166 height 33
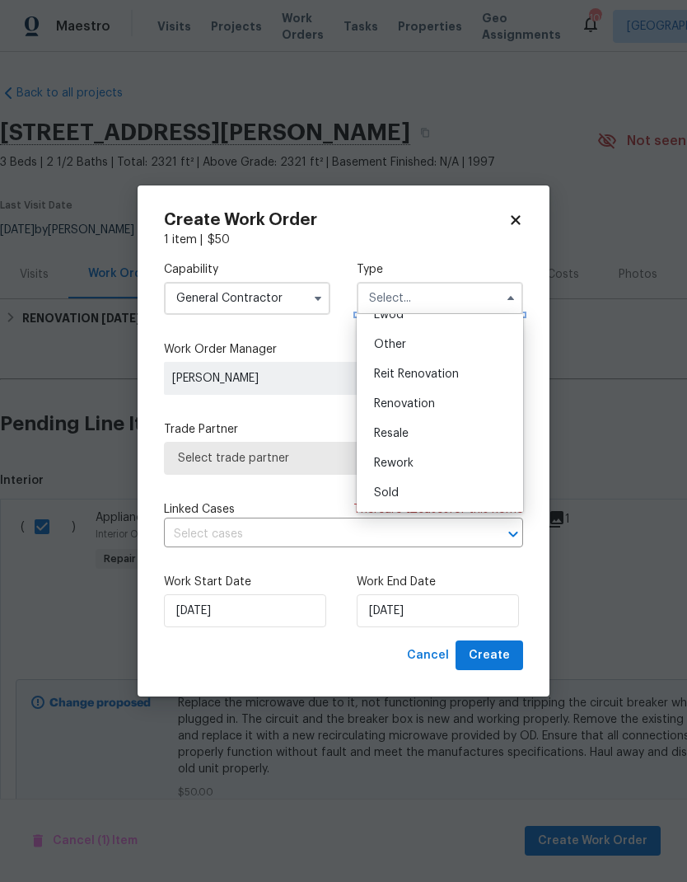
scroll to position [196, 0]
click at [442, 406] on div "Renovation" at bounding box center [440, 404] width 158 height 30
type input "Renovation"
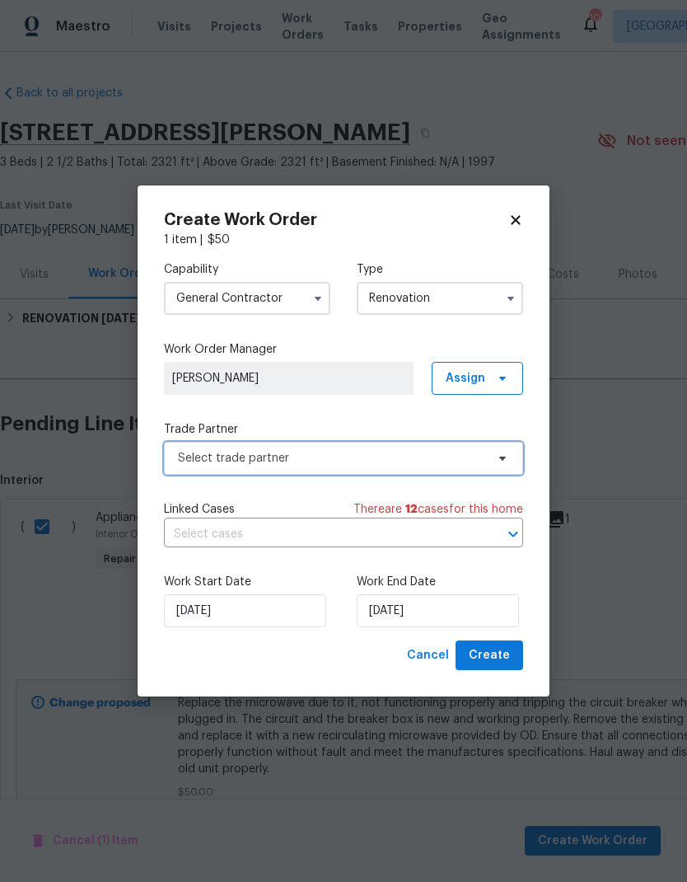
click at [499, 459] on icon at bounding box center [502, 458] width 13 height 13
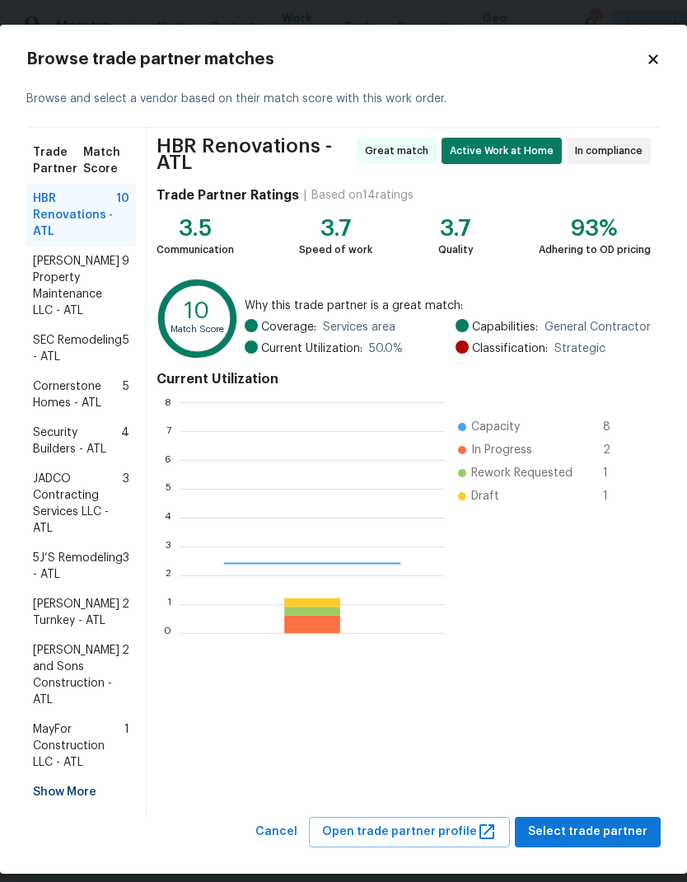
scroll to position [231, 265]
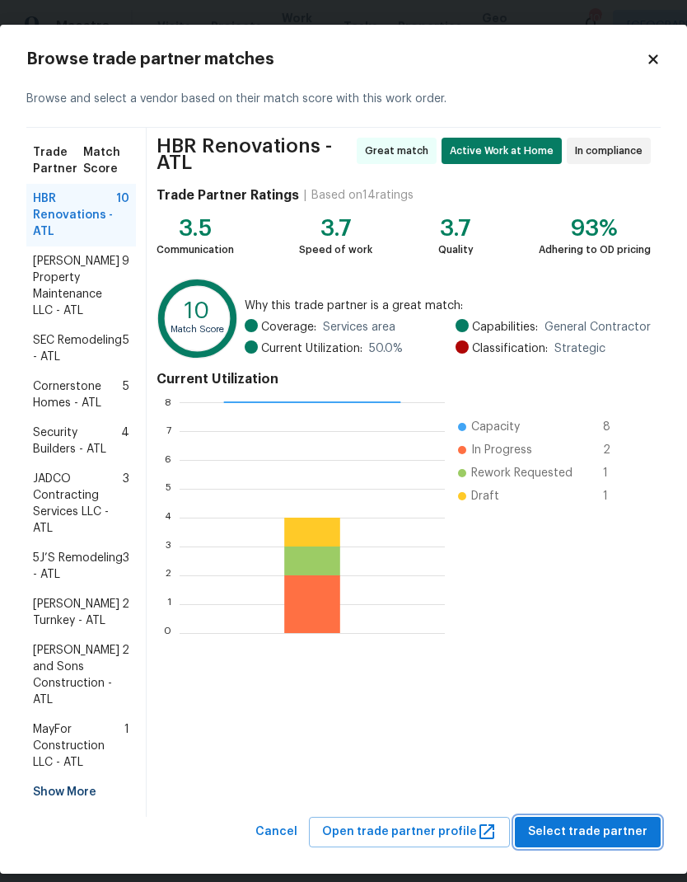
click at [625, 822] on span "Select trade partner" at bounding box center [588, 832] width 120 height 21
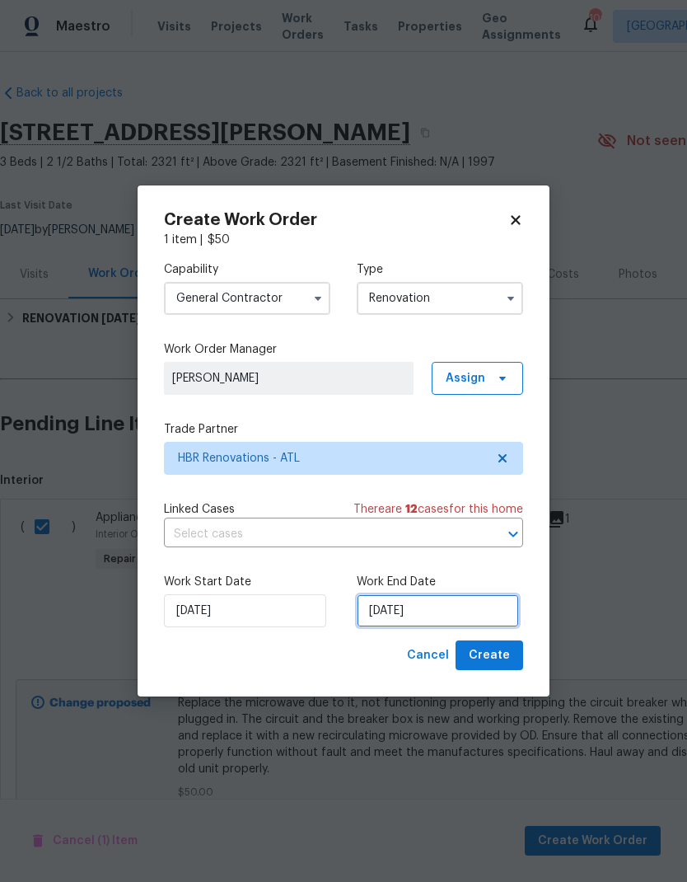
click at [465, 612] on input "10/7/2025" at bounding box center [438, 610] width 162 height 33
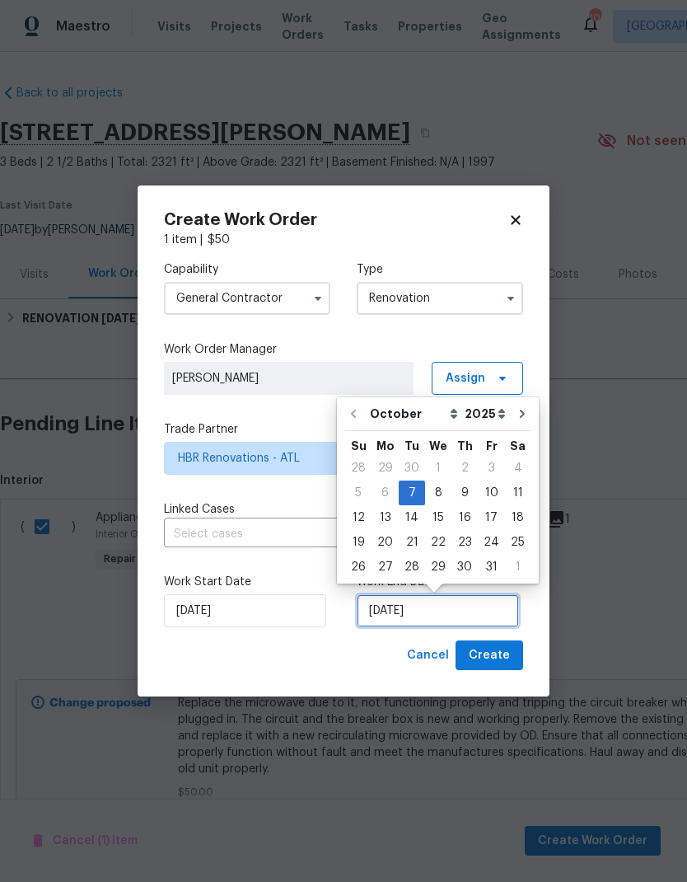
scroll to position [7, 0]
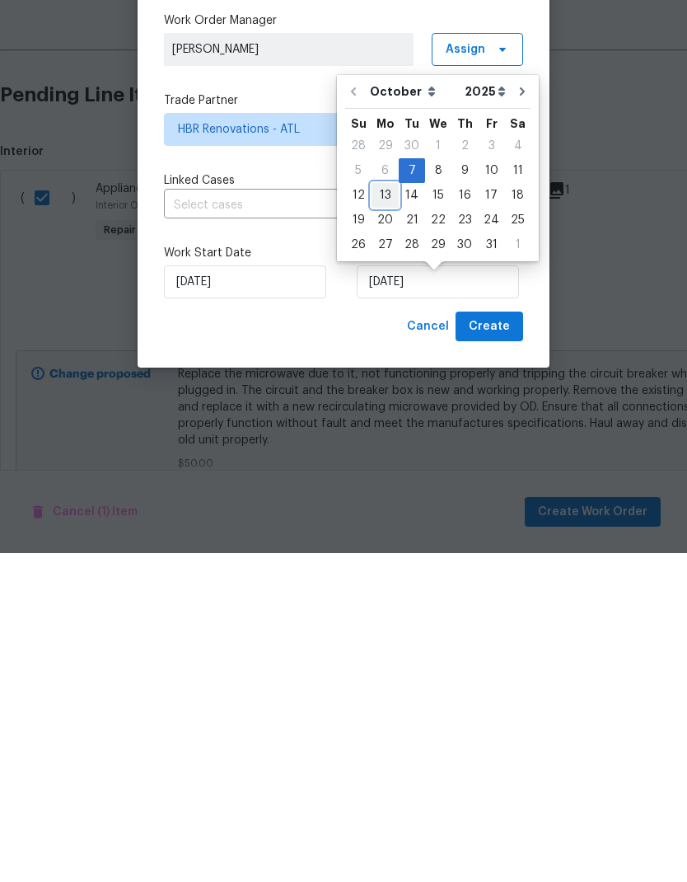
click at [381, 513] on div "13" at bounding box center [385, 524] width 27 height 23
type input "10/13/2025"
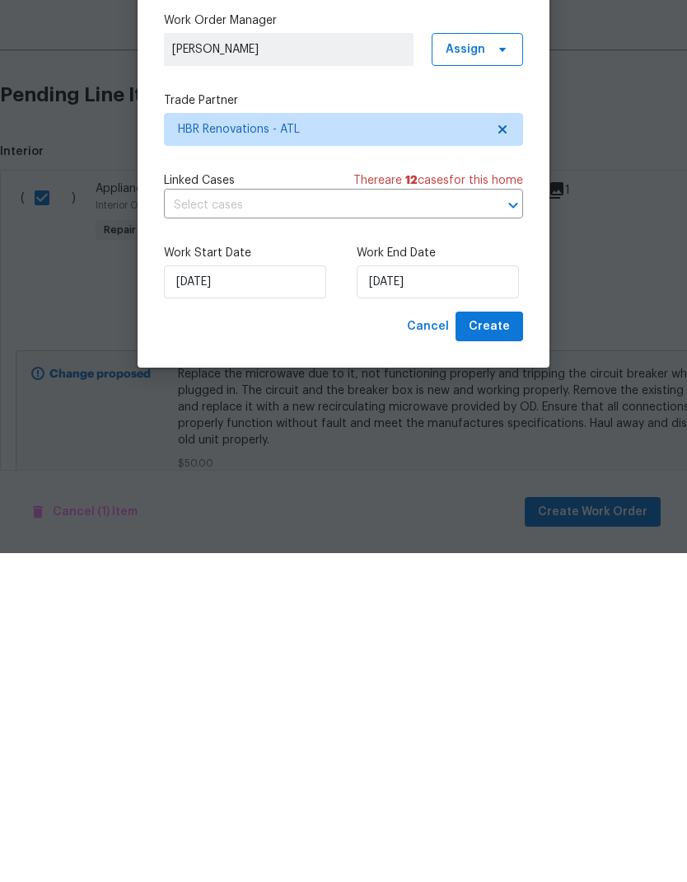
scroll to position [62, 0]
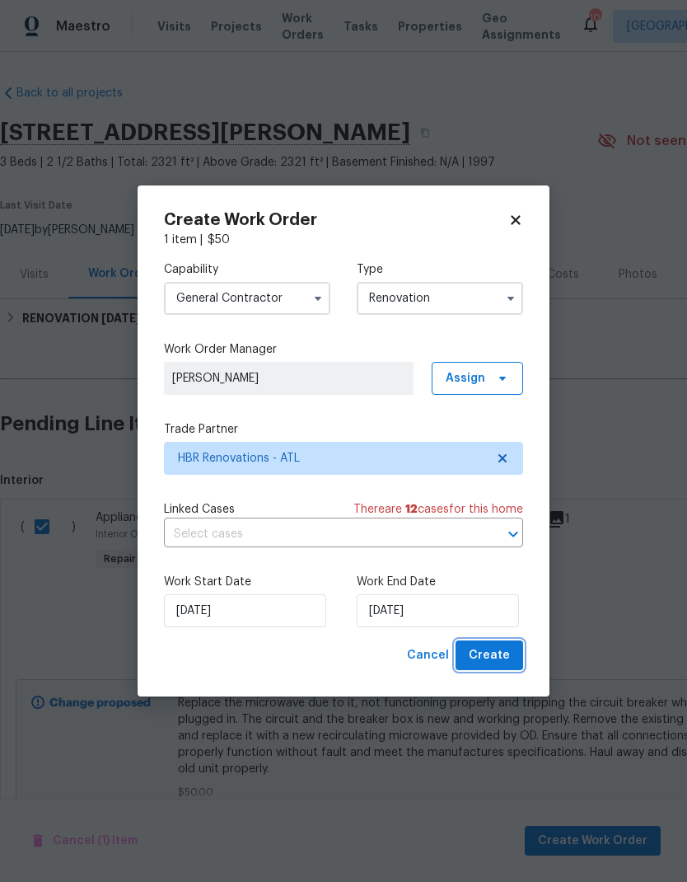
click at [509, 658] on span "Create" at bounding box center [489, 655] width 41 height 21
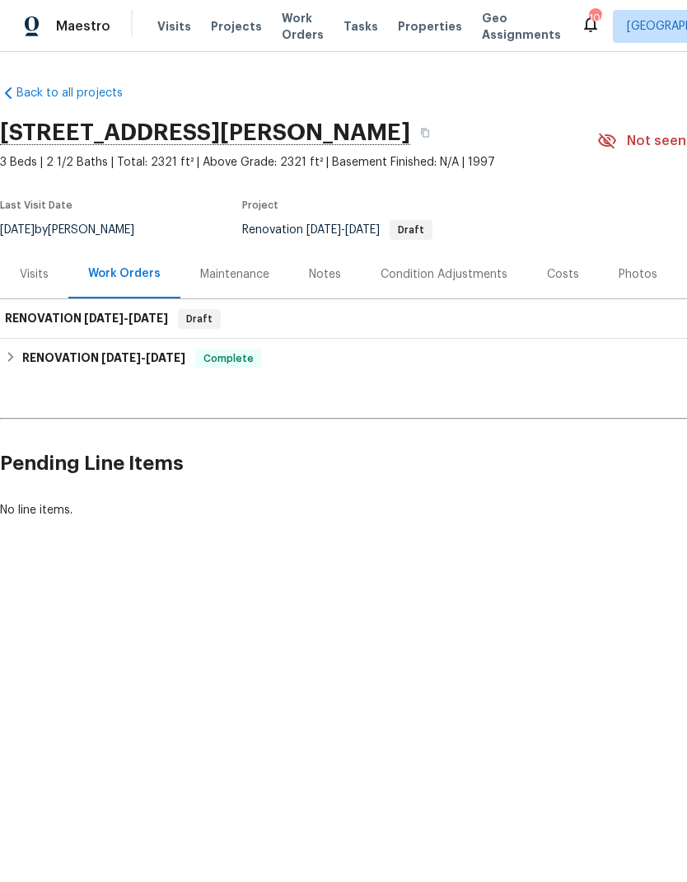
scroll to position [0, 0]
click at [112, 320] on span "10/7/25" at bounding box center [104, 318] width 40 height 12
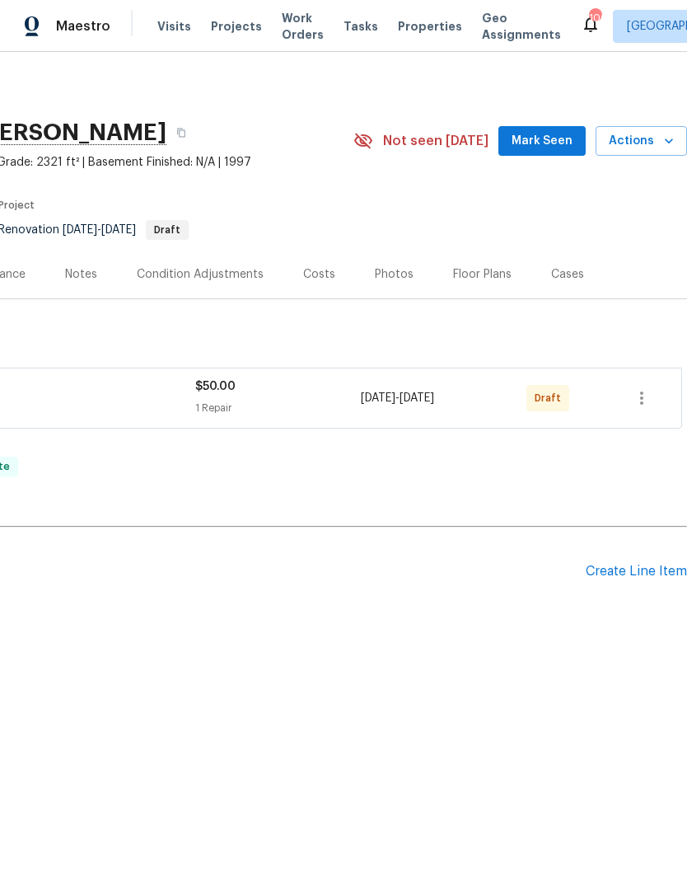
scroll to position [0, 244]
click at [644, 402] on icon "button" at bounding box center [642, 398] width 20 height 20
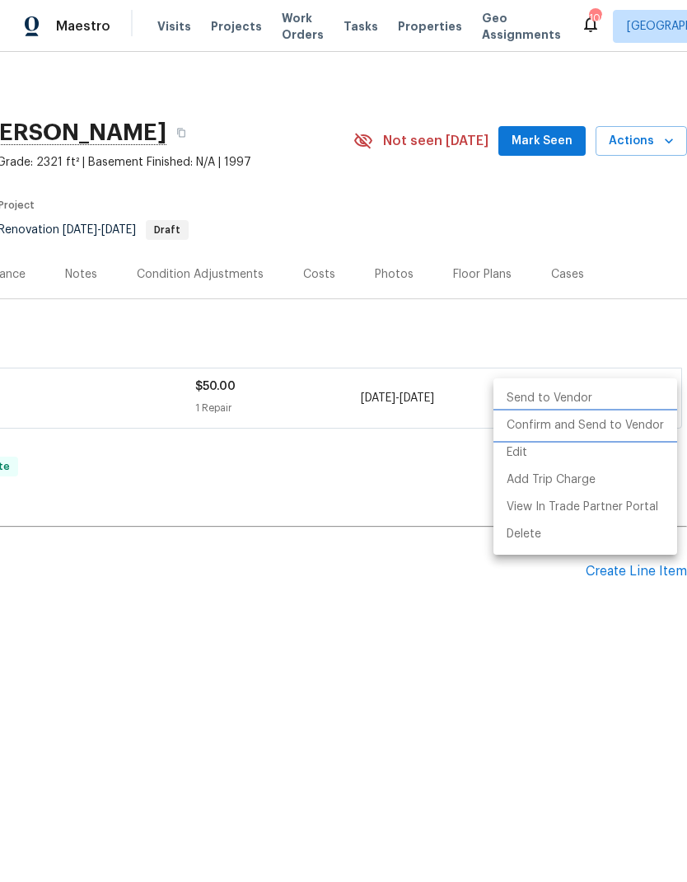
click at [629, 425] on li "Confirm and Send to Vendor" at bounding box center [586, 425] width 184 height 27
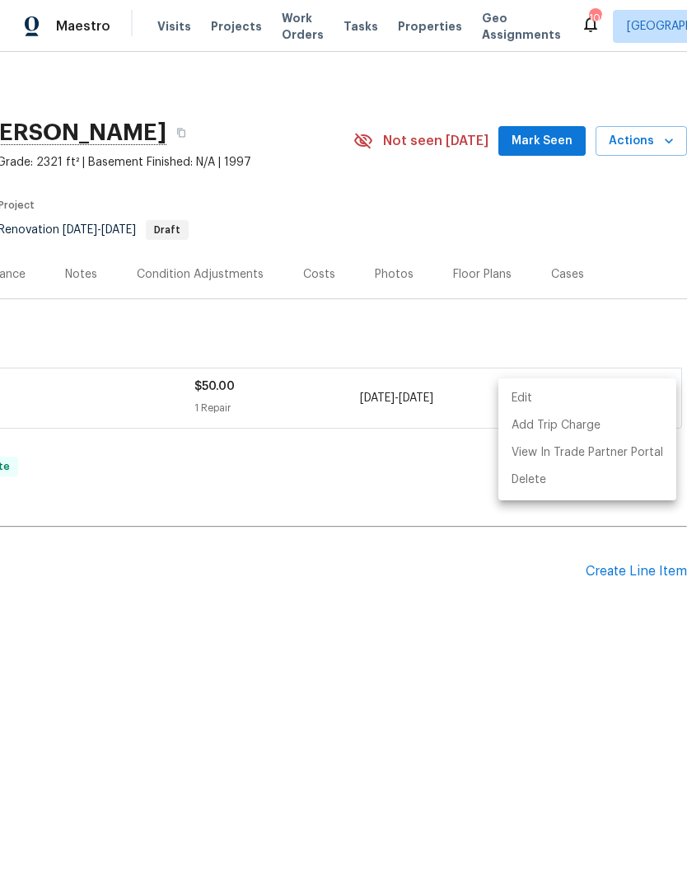
click at [288, 646] on div at bounding box center [343, 441] width 687 height 882
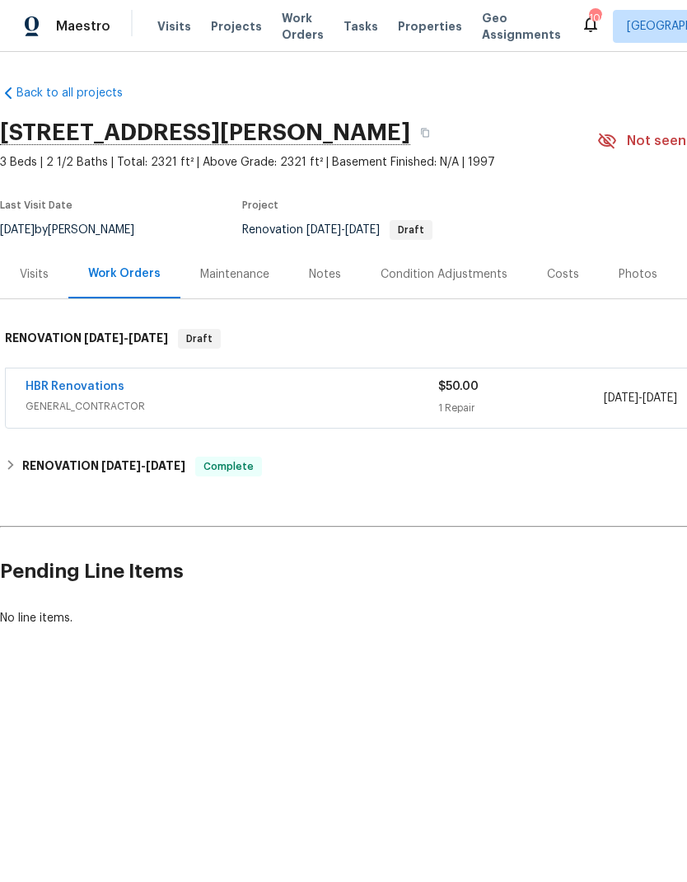
scroll to position [0, 0]
click at [100, 387] on link "HBR Renovations" at bounding box center [75, 387] width 99 height 12
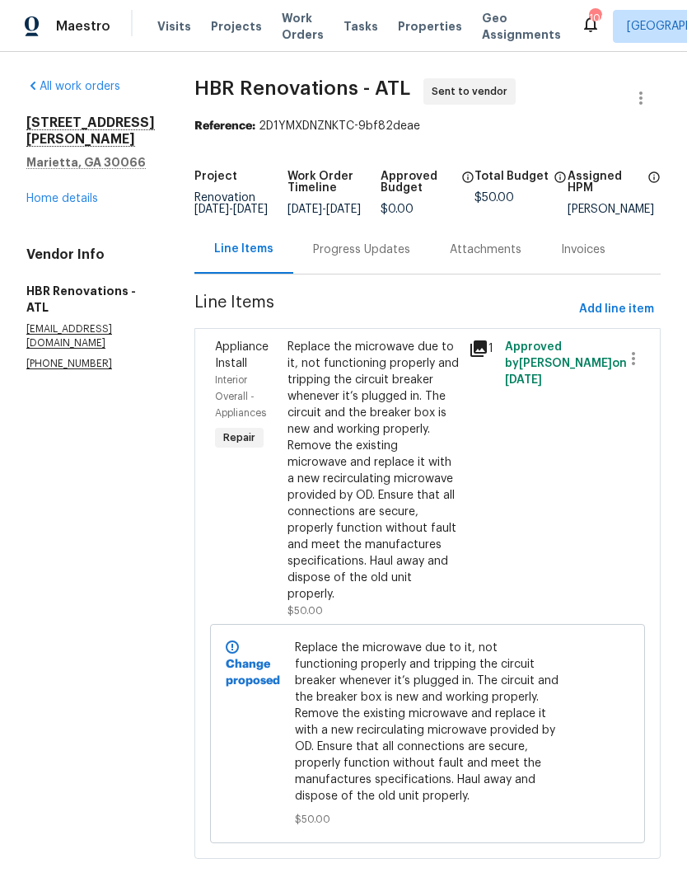
click at [81, 204] on link "Home details" at bounding box center [62, 199] width 72 height 12
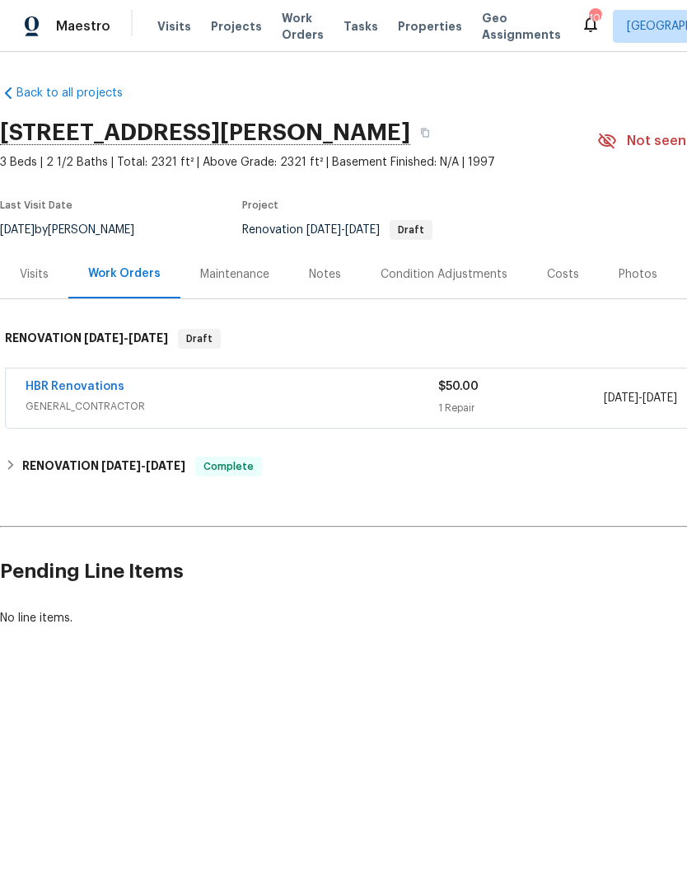
click at [329, 269] on div "Notes" at bounding box center [325, 274] width 32 height 16
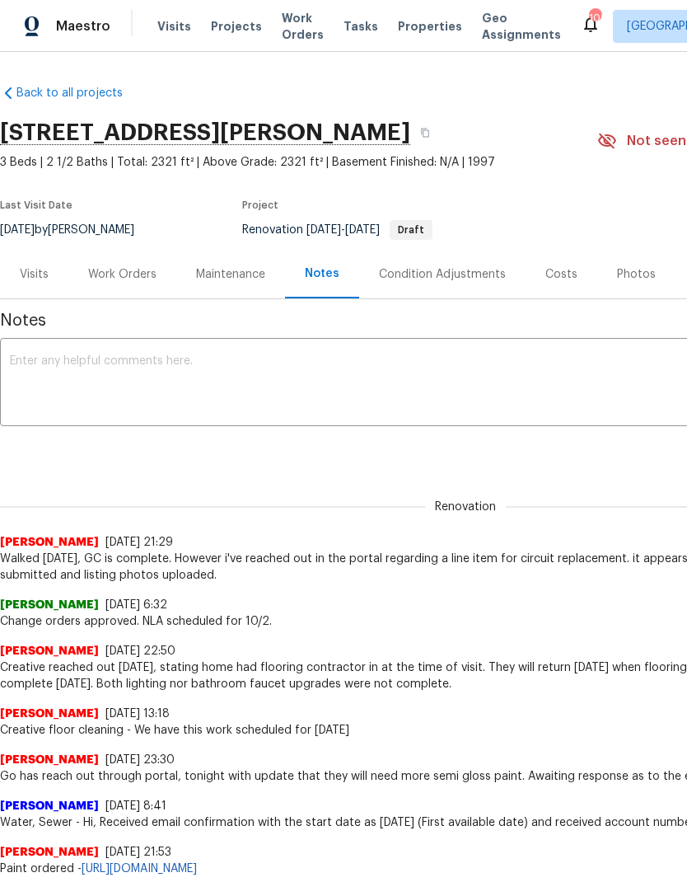
click at [180, 363] on textarea at bounding box center [466, 384] width 912 height 58
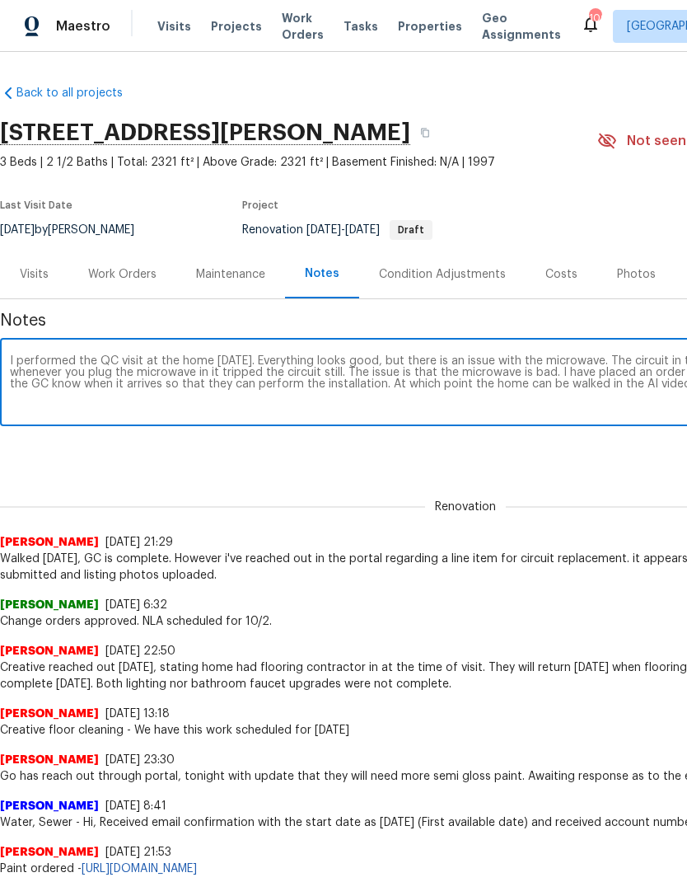
click at [537, 384] on textarea "I performed the QC visit at the home today. Everything looks good, but there is…" at bounding box center [466, 384] width 912 height 58
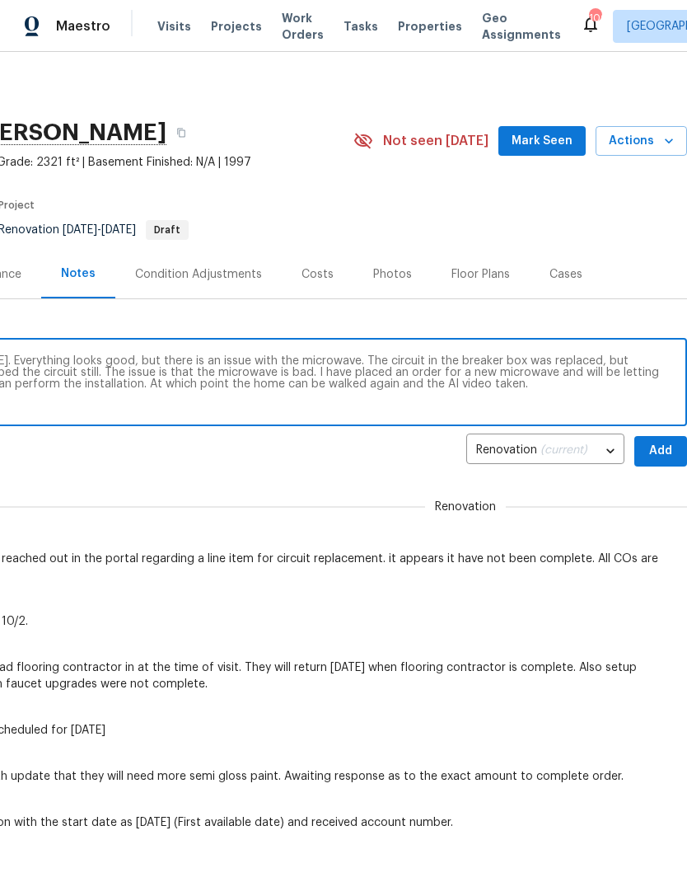
scroll to position [0, 244]
type textarea "I performed the QC visit at the home today. Everything looks good, but there is…"
click at [660, 448] on span "Add" at bounding box center [661, 451] width 26 height 21
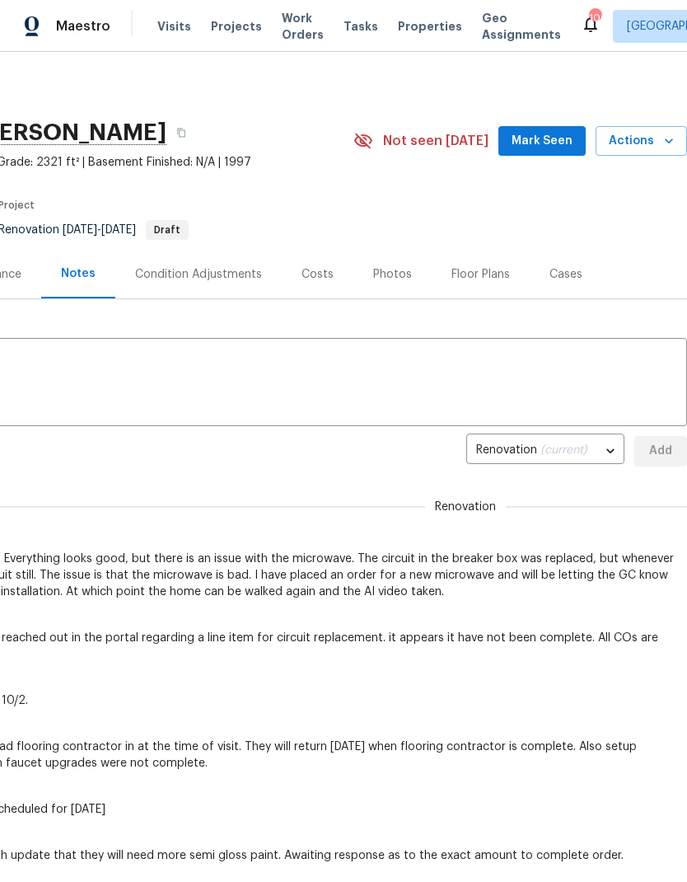
click at [560, 141] on span "Mark Seen" at bounding box center [542, 141] width 61 height 21
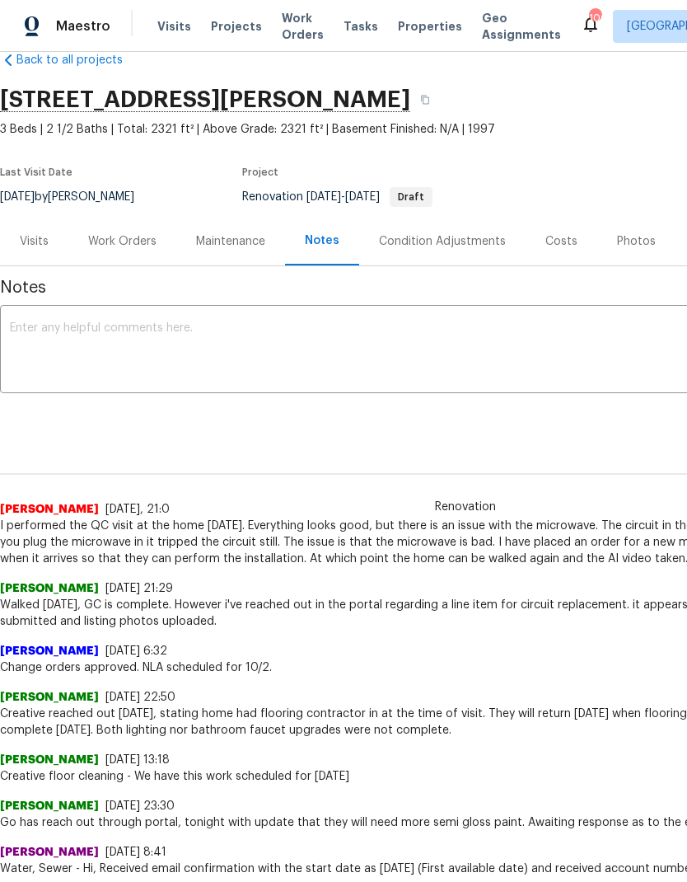
scroll to position [33, 0]
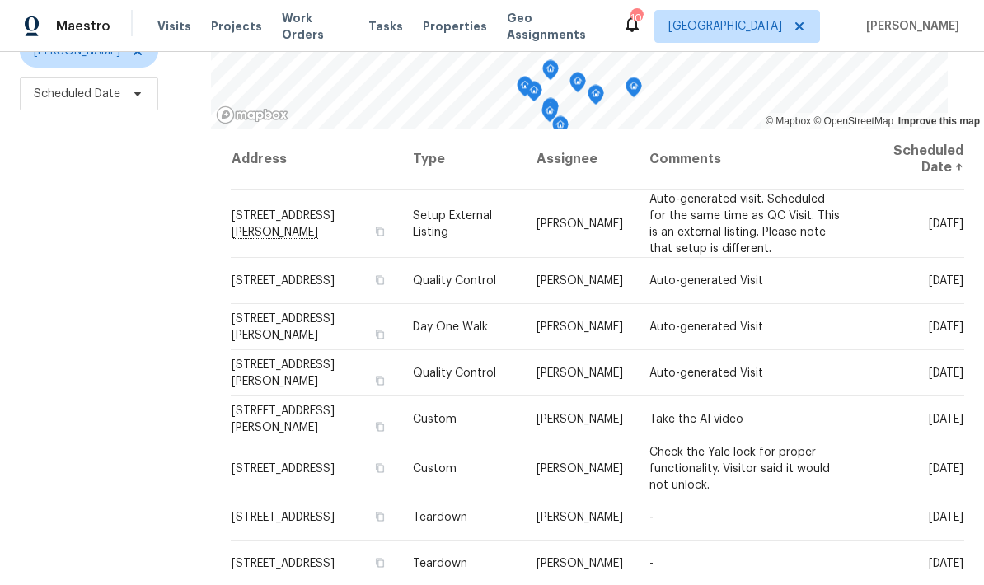
scroll to position [218, 0]
click at [0, 0] on icon at bounding box center [0, 0] width 0 height 0
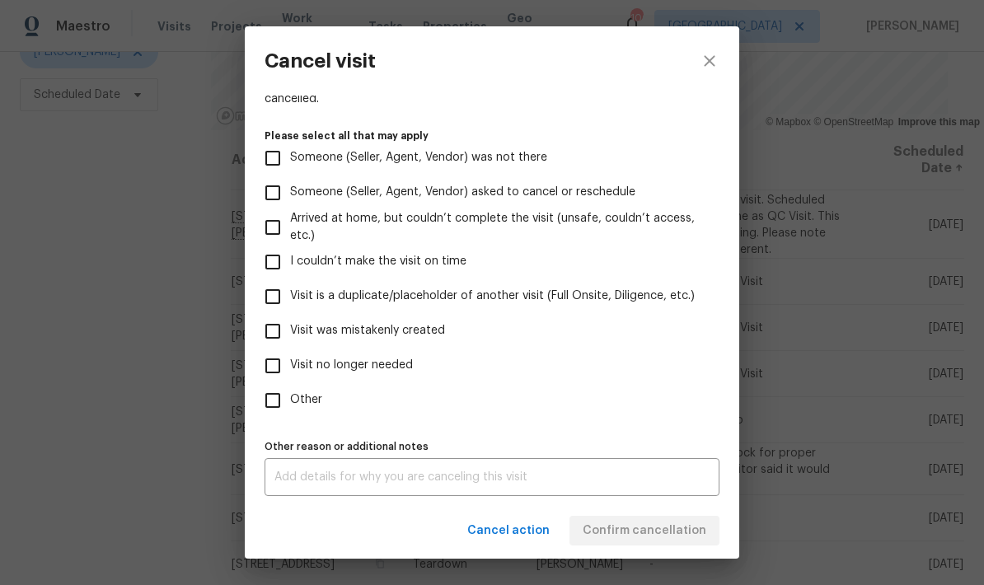
scroll to position [151, 0]
click at [274, 366] on input "Visit no longer needed" at bounding box center [272, 366] width 35 height 35
checkbox input "true"
click at [565, 480] on textarea at bounding box center [491, 477] width 435 height 12
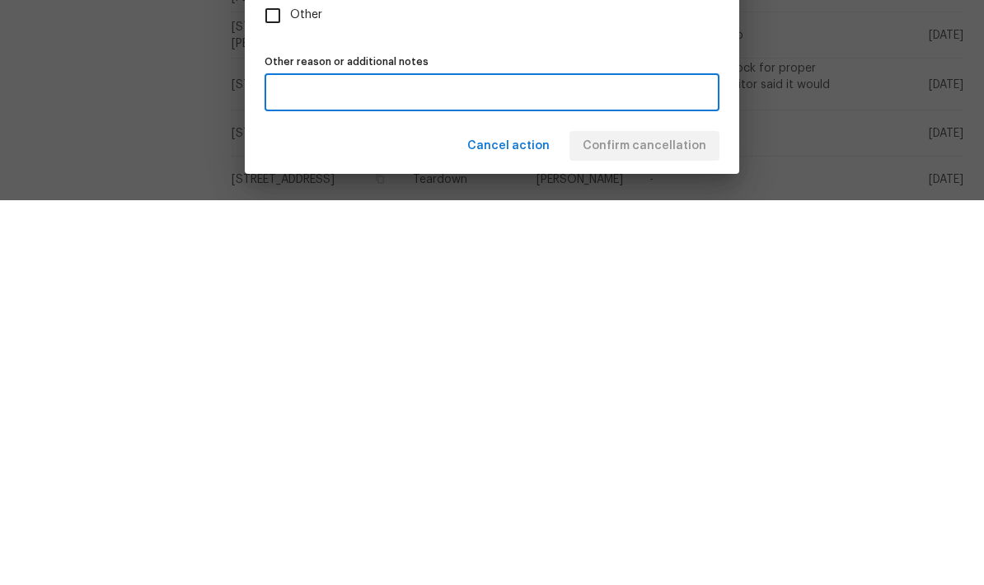
scroll to position [66, 0]
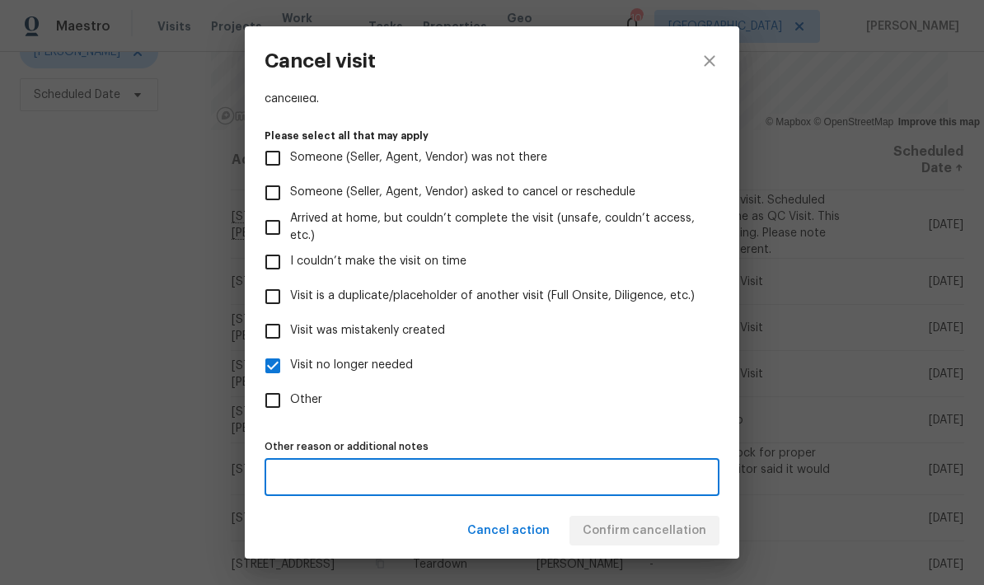
click at [688, 534] on div "Cancel action Confirm cancellation" at bounding box center [492, 531] width 494 height 57
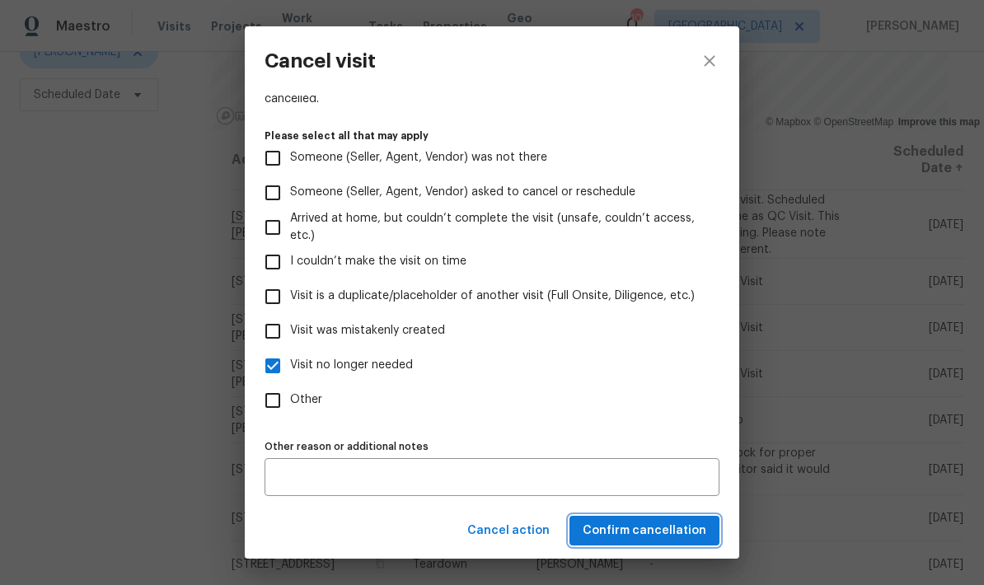
click at [683, 532] on span "Confirm cancellation" at bounding box center [645, 531] width 124 height 21
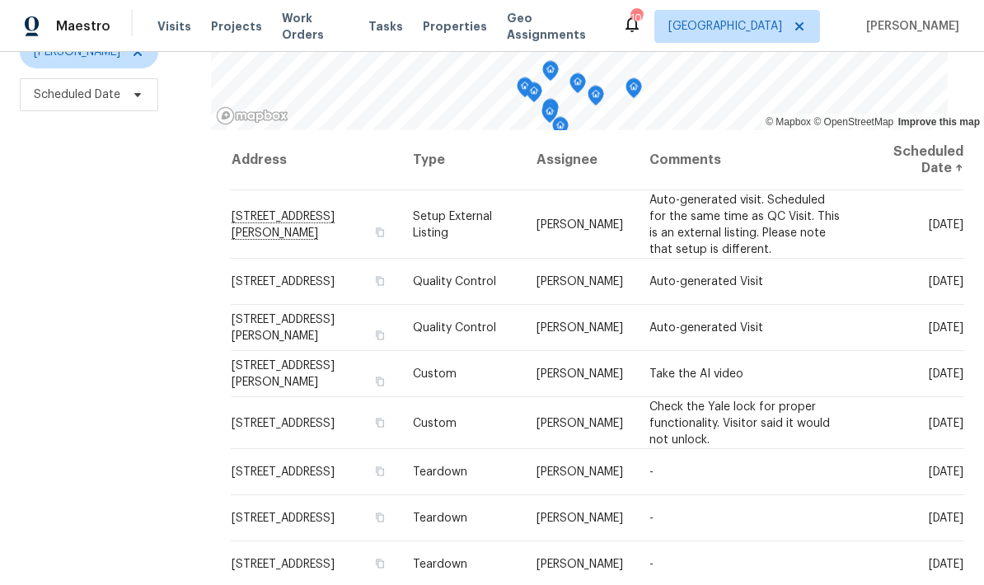
scroll to position [0, 0]
click at [0, 0] on icon at bounding box center [0, 0] width 0 height 0
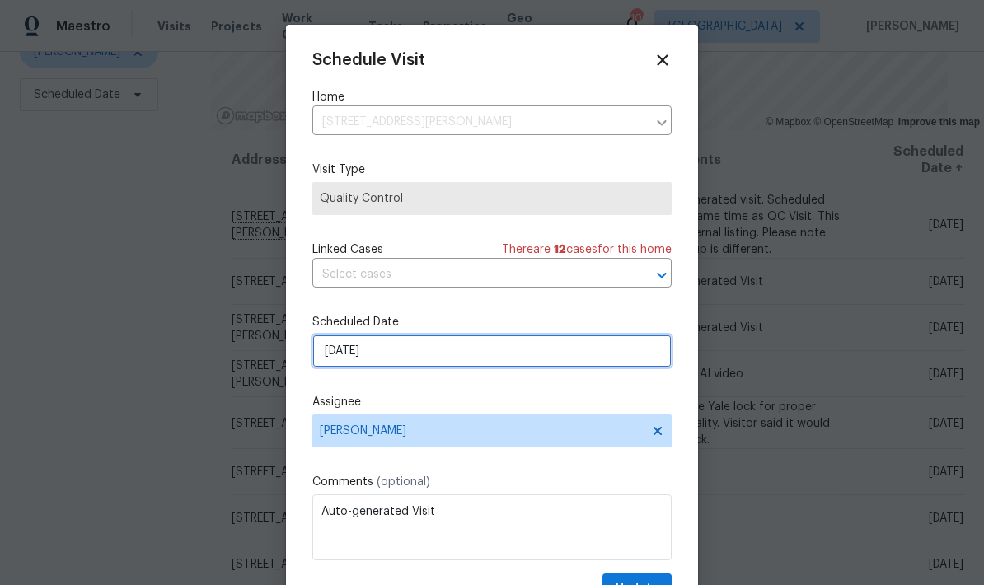
click at [467, 362] on input "10/8/2025" at bounding box center [491, 351] width 359 height 33
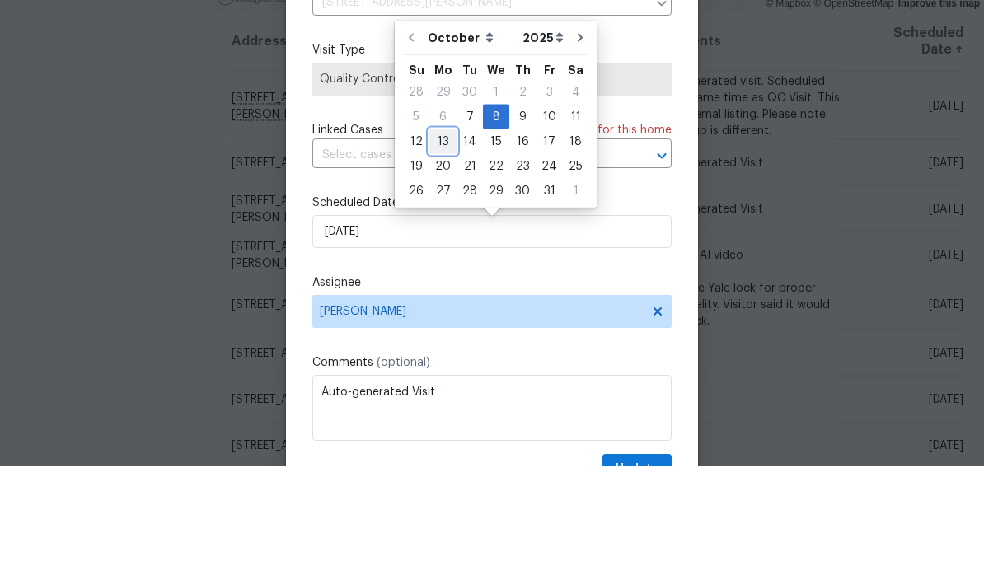
click at [444, 249] on div "13" at bounding box center [442, 260] width 27 height 23
type input "[DATE]"
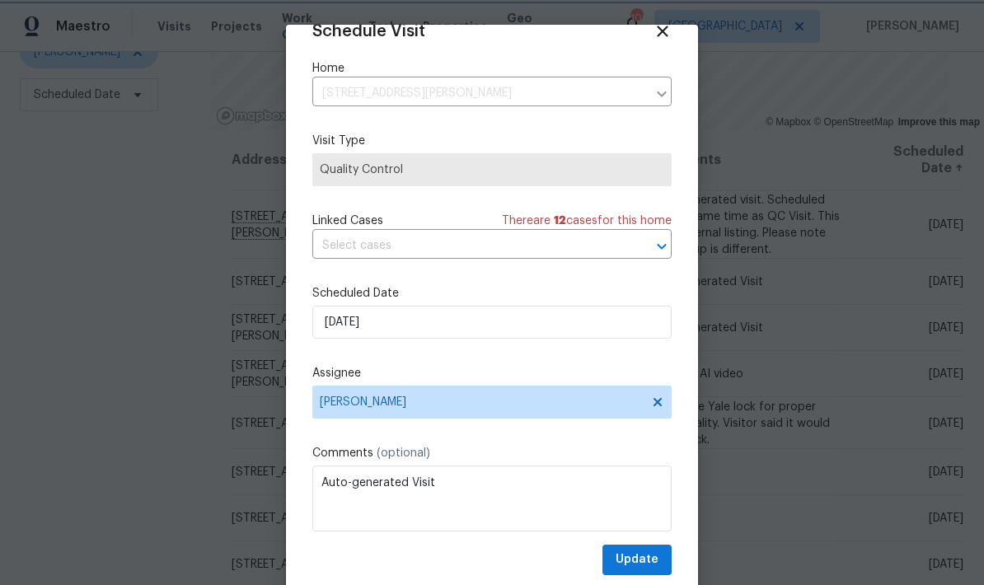
scroll to position [32, 0]
click at [648, 559] on span "Update" at bounding box center [637, 560] width 43 height 21
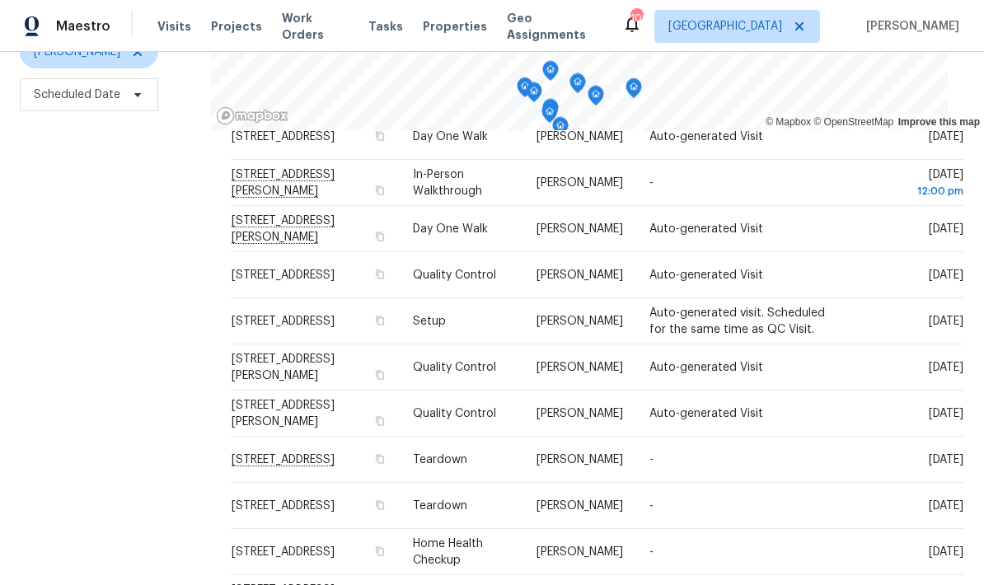
scroll to position [622, 0]
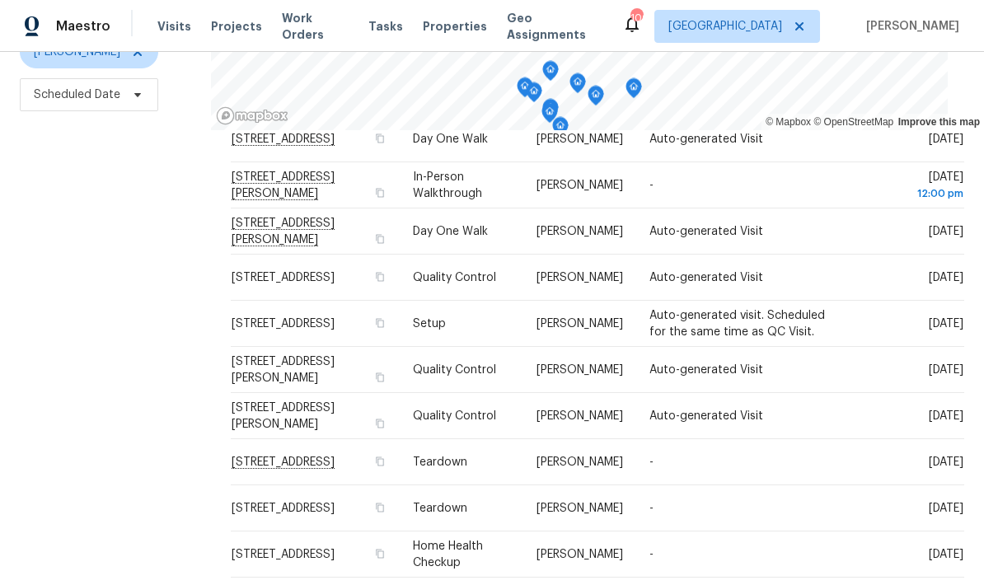
click at [0, 0] on icon at bounding box center [0, 0] width 0 height 0
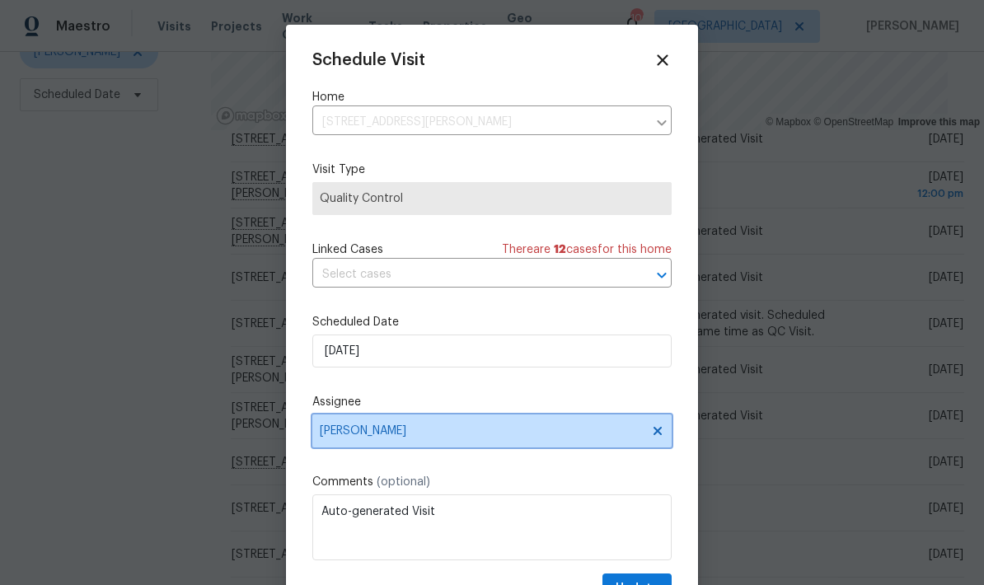
click at [551, 438] on span "[PERSON_NAME]" at bounding box center [481, 430] width 323 height 13
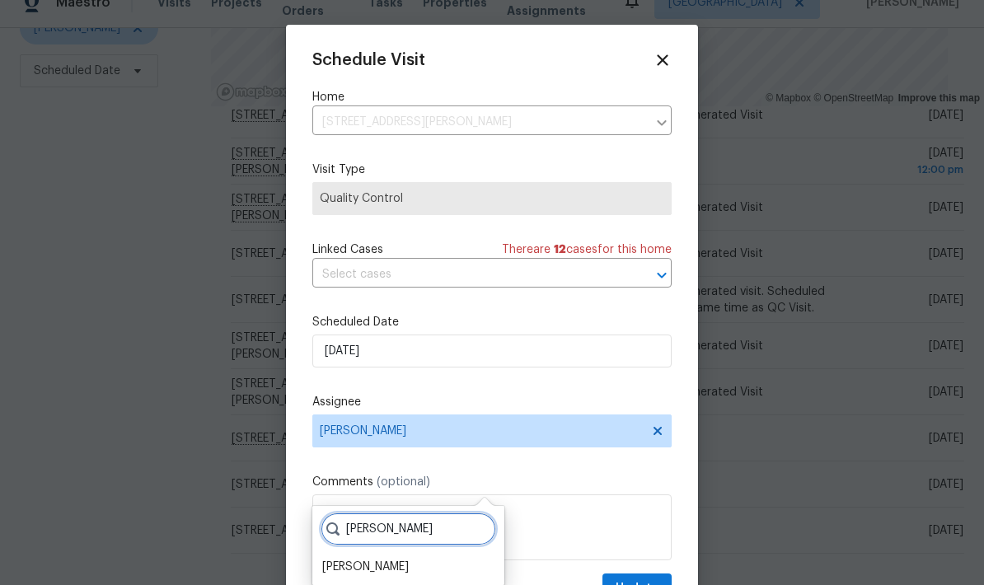
type input "Ken"
click at [390, 559] on div "Kenroy Hoilett" at bounding box center [365, 567] width 87 height 16
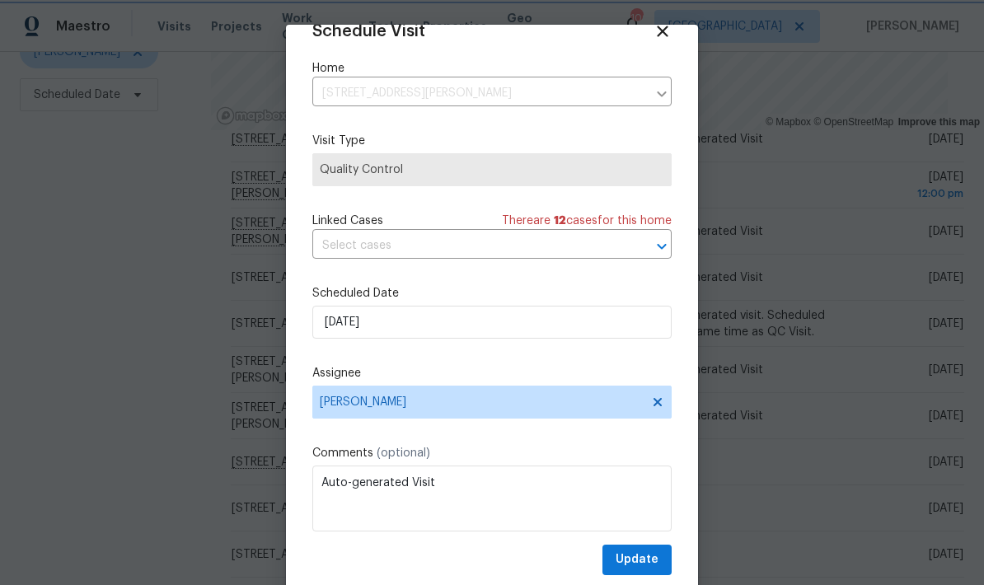
scroll to position [32, 0]
click at [653, 559] on span "Update" at bounding box center [637, 560] width 43 height 21
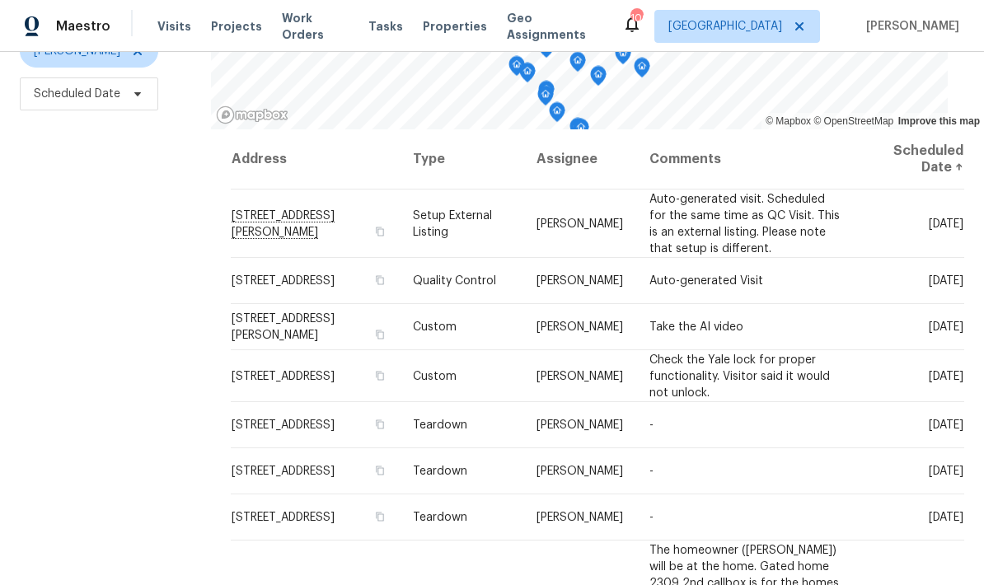
scroll to position [218, 0]
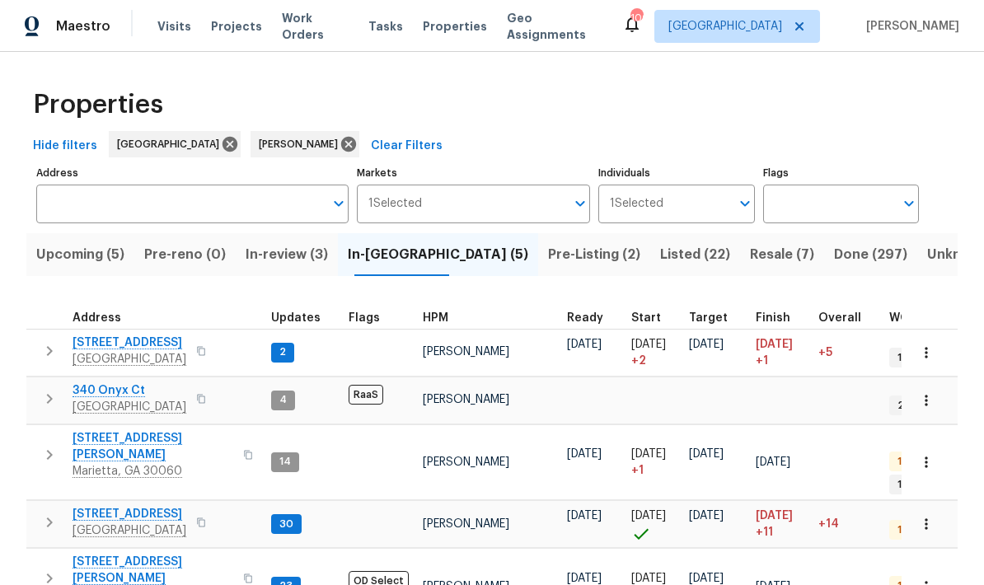
click at [141, 342] on span "[STREET_ADDRESS]" at bounding box center [130, 343] width 114 height 16
click at [548, 254] on span "Pre-Listing (2)" at bounding box center [594, 254] width 92 height 23
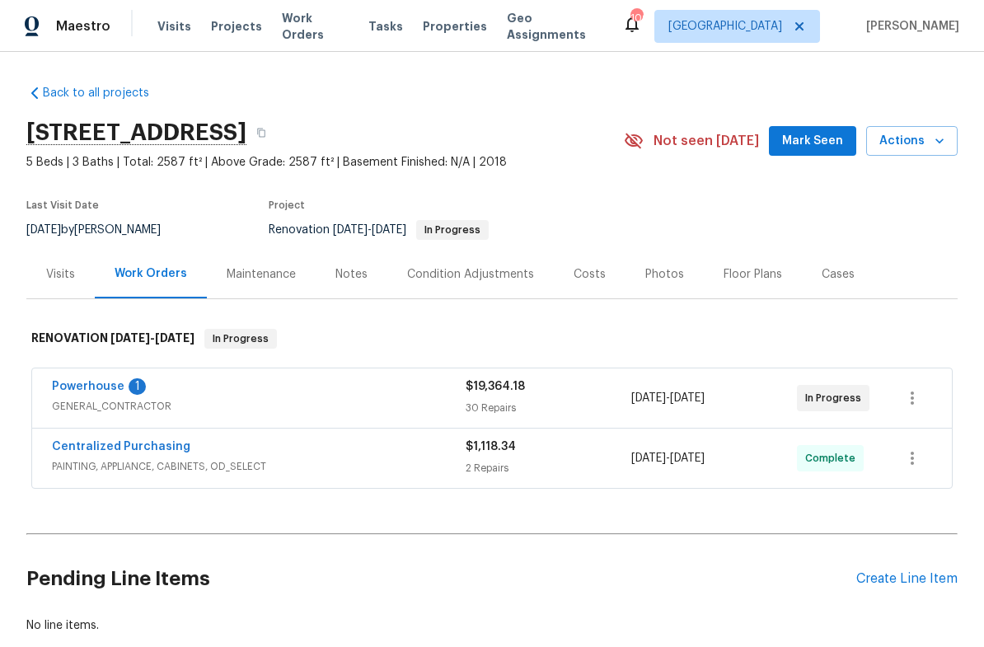
click at [349, 276] on div "Notes" at bounding box center [351, 274] width 32 height 16
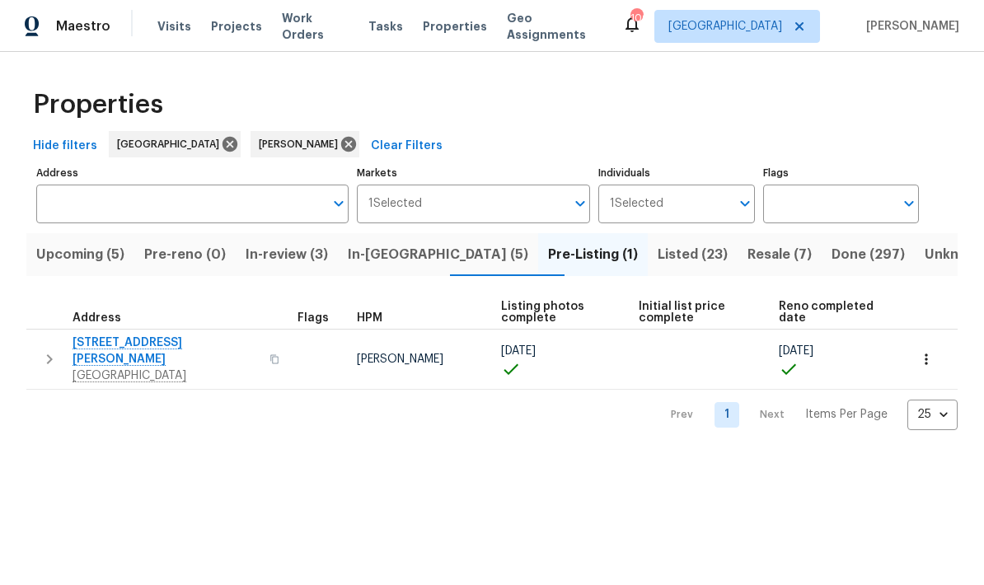
click at [423, 255] on span "In-[GEOGRAPHIC_DATA] (5)" at bounding box center [438, 254] width 180 height 23
